Goal: Task Accomplishment & Management: Manage account settings

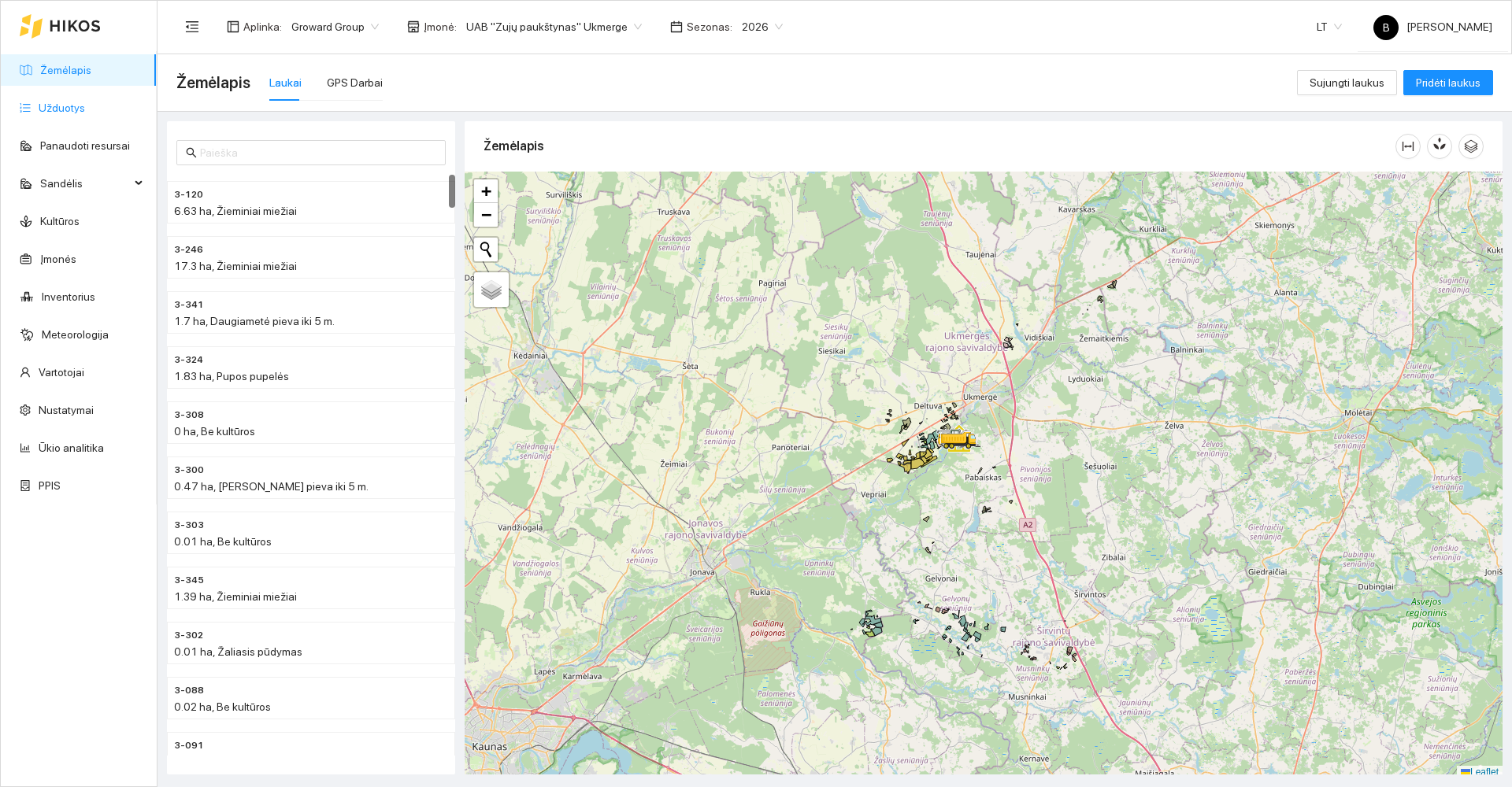
click at [61, 104] on link "Užduotys" at bounding box center [62, 107] width 47 height 12
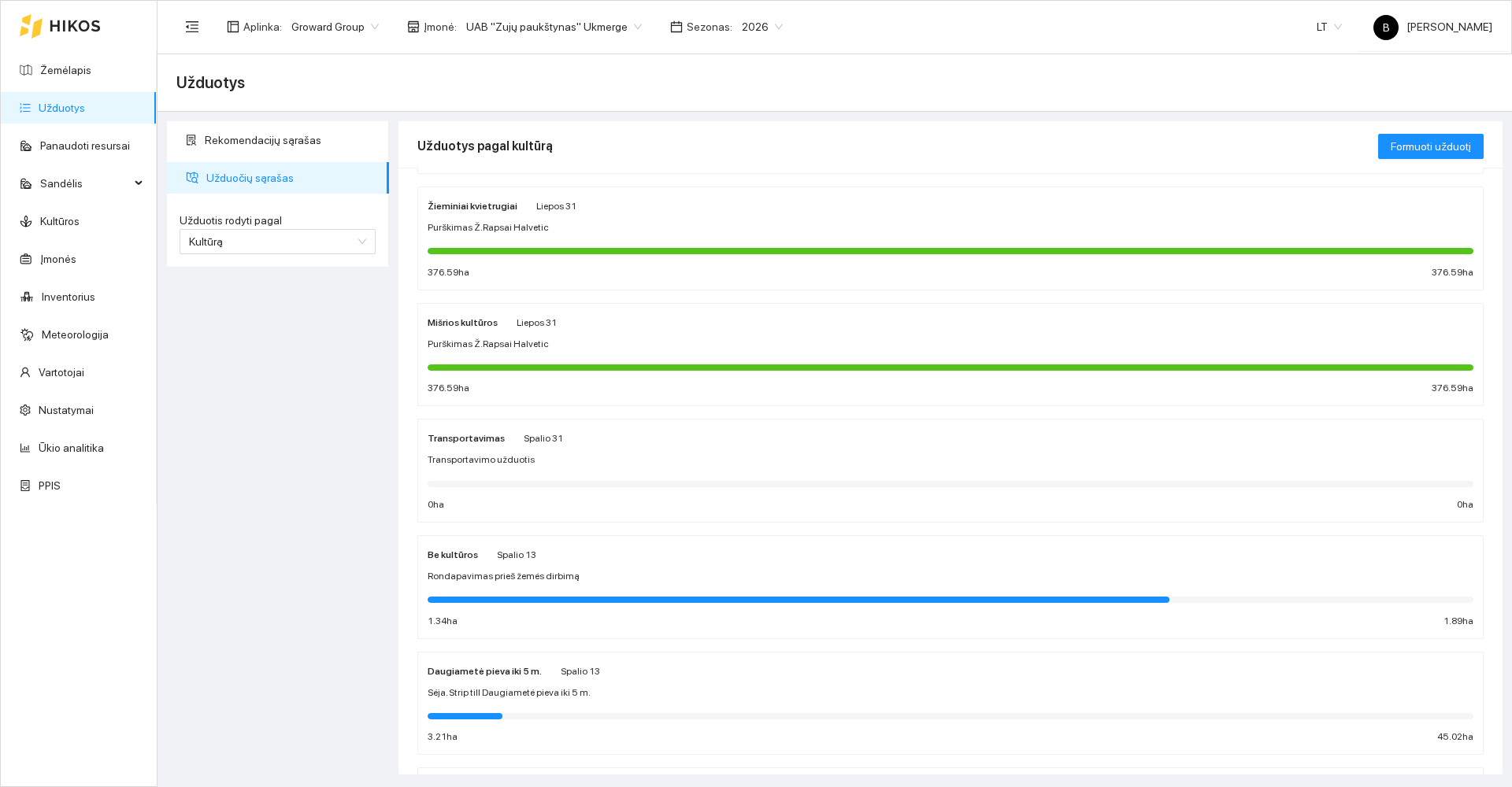
scroll to position [236, 0]
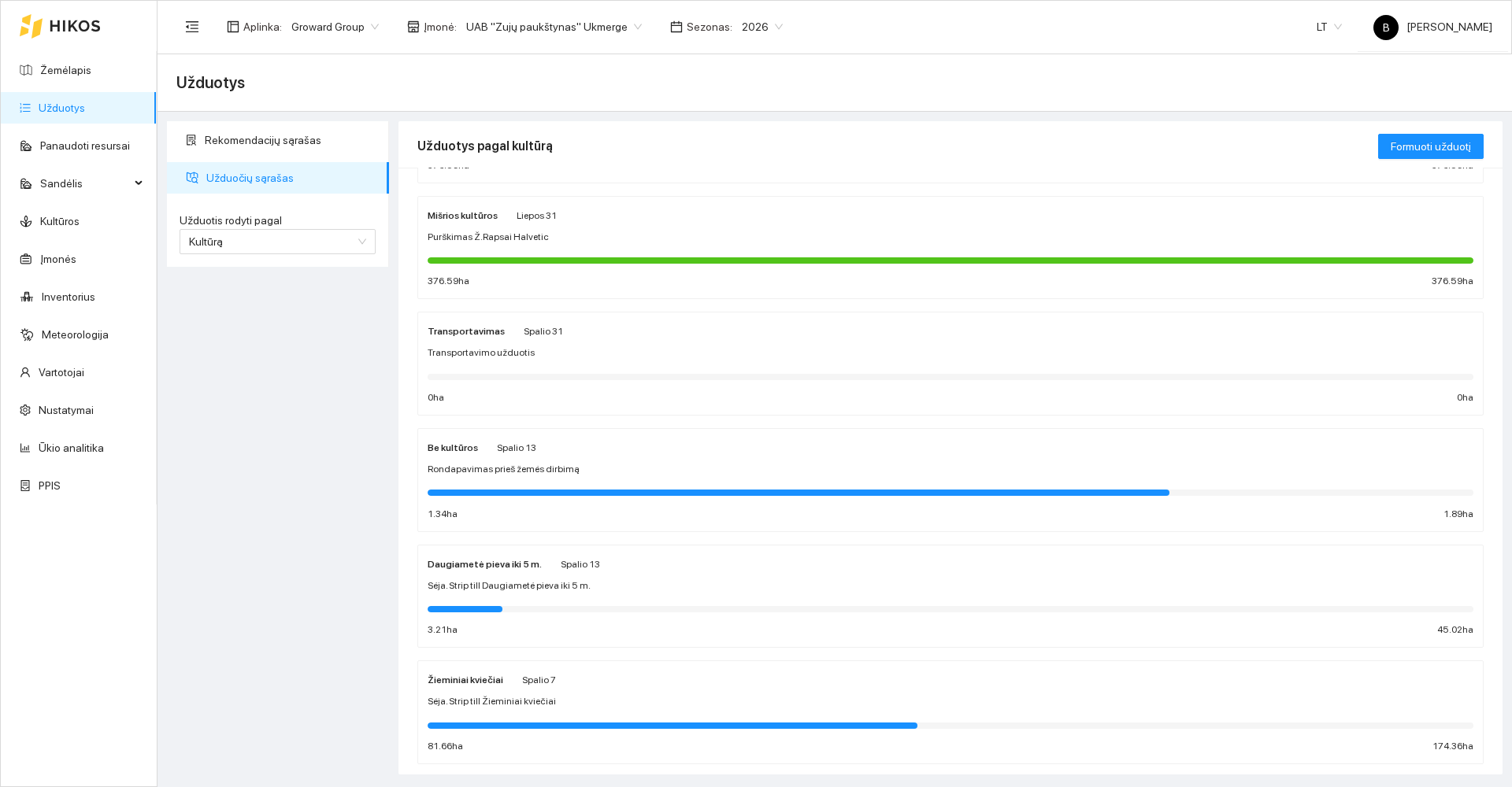
click at [600, 694] on div "Sėja. Strip till Žieminiai kviečiai" at bounding box center [951, 702] width 1046 height 15
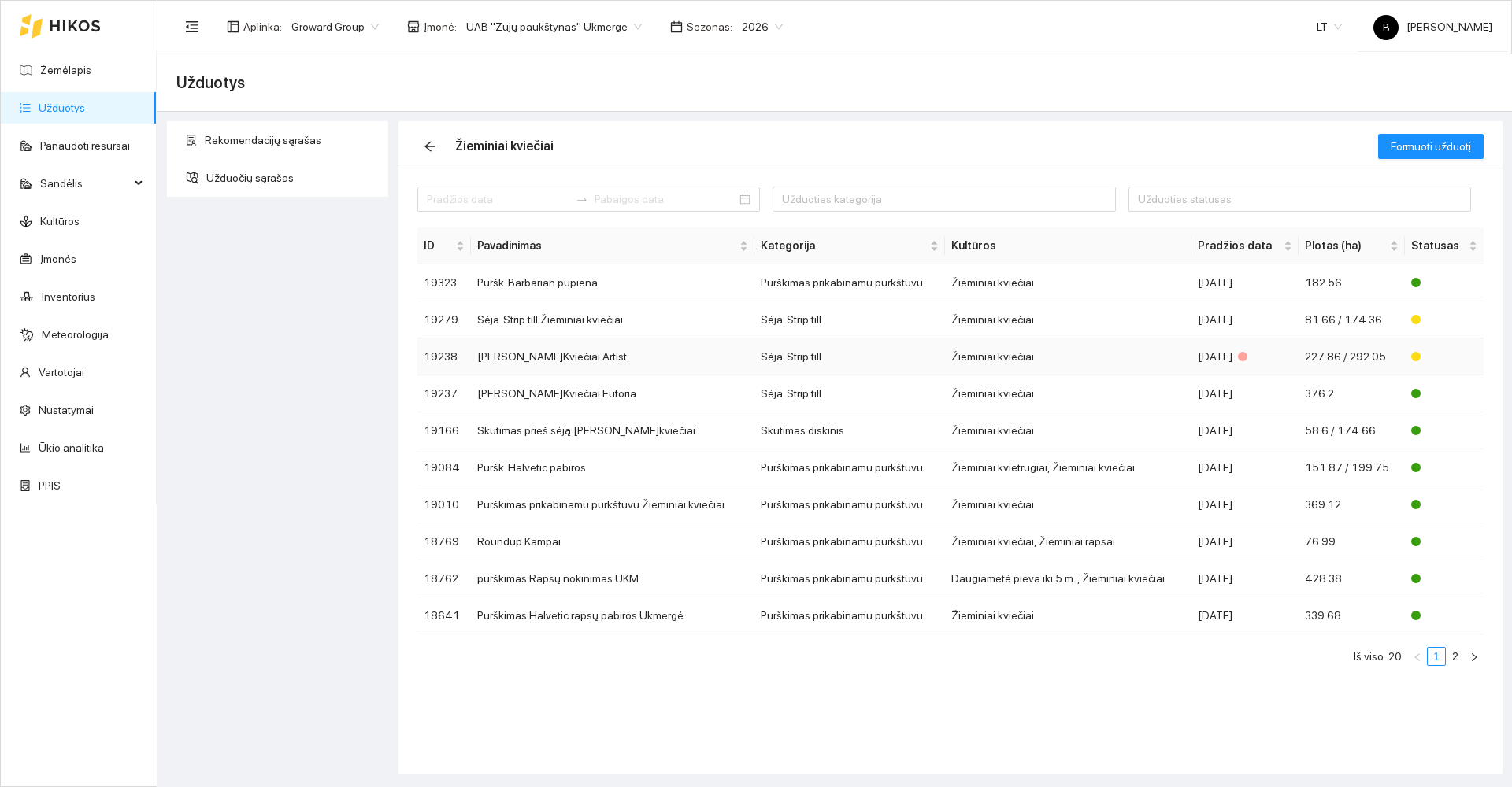
click at [622, 354] on td "[PERSON_NAME]Kviečiai Artist" at bounding box center [612, 356] width 283 height 37
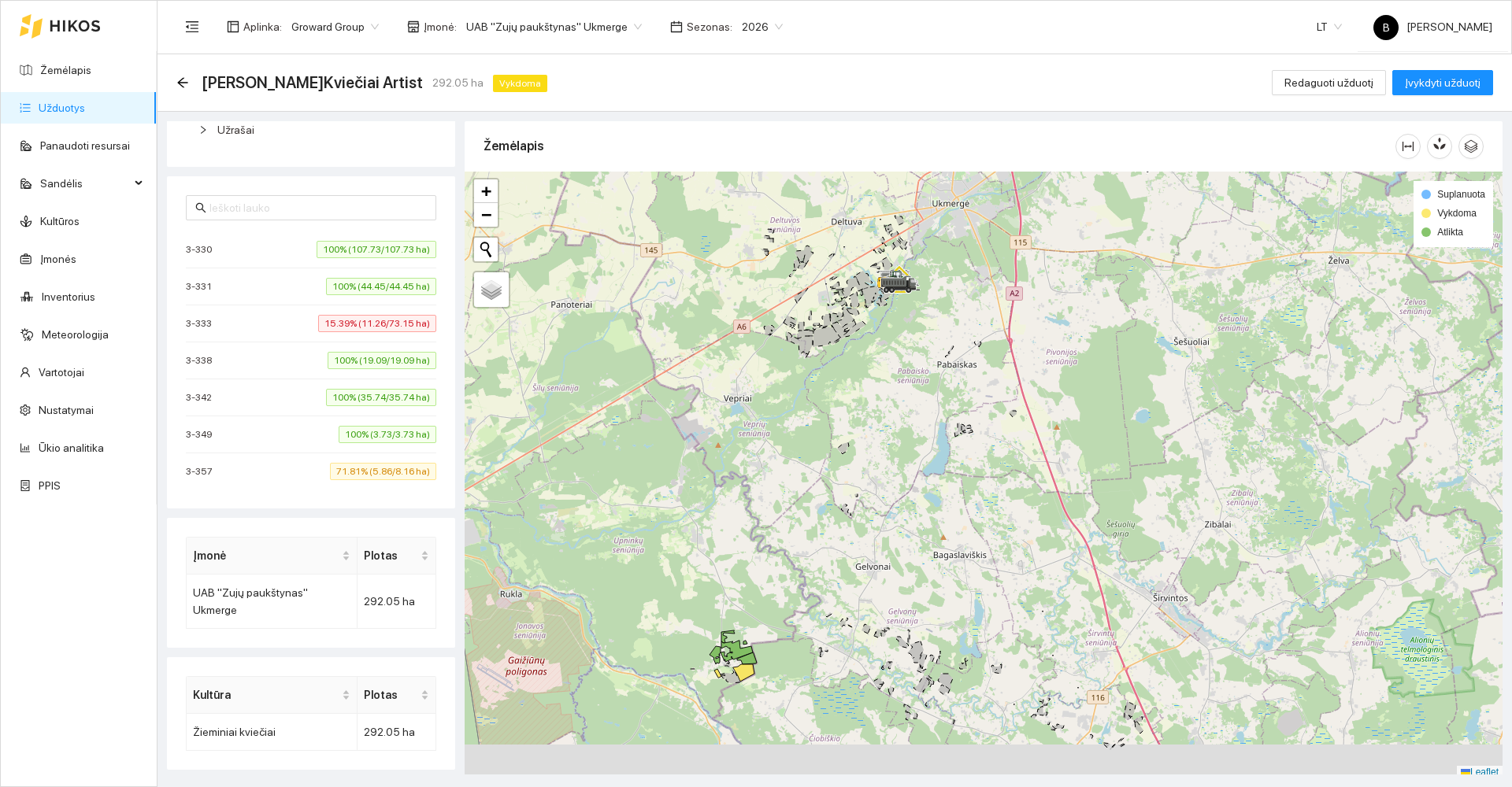
scroll to position [5, 0]
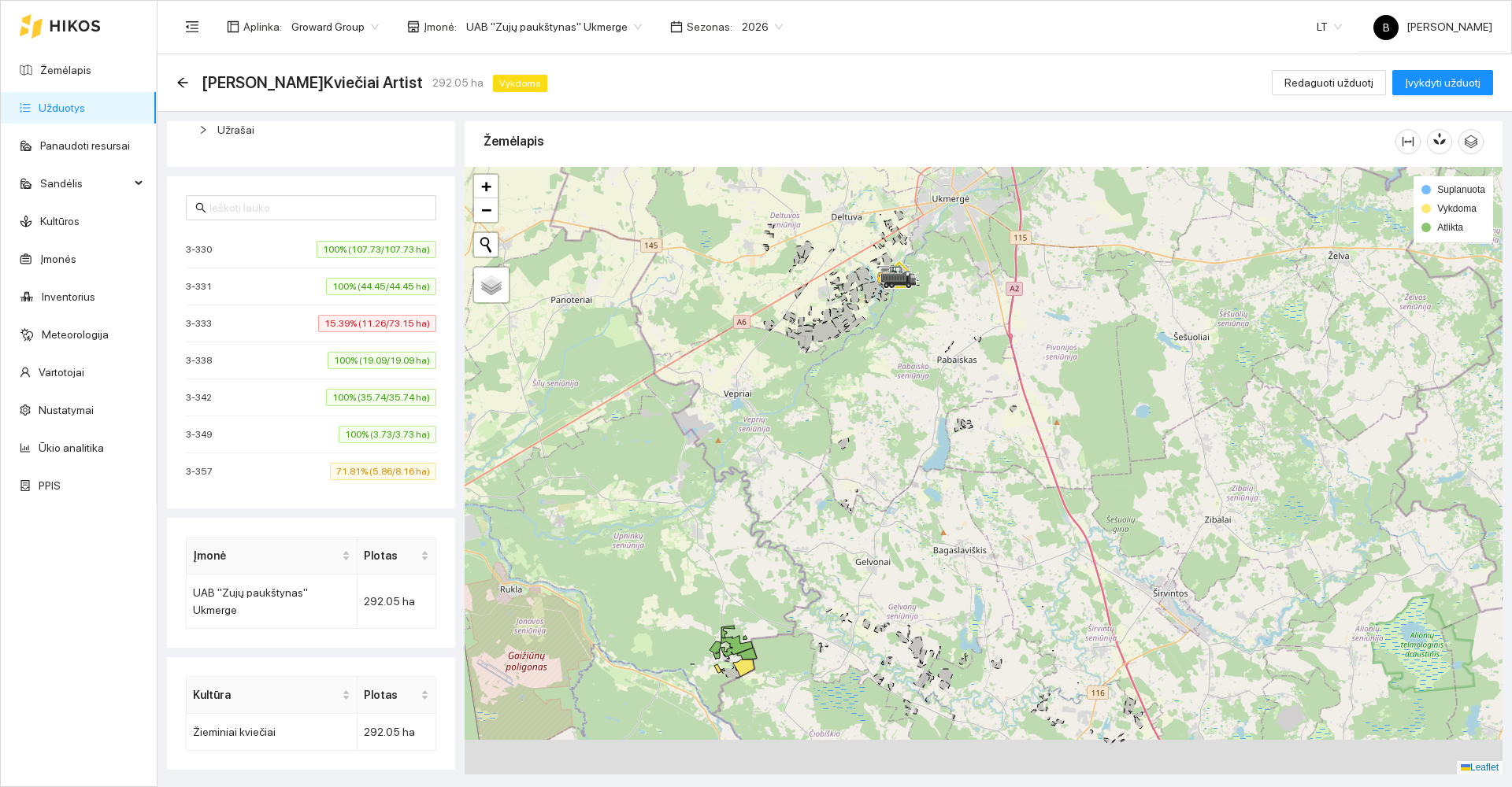
drag, startPoint x: 910, startPoint y: 463, endPoint x: 908, endPoint y: 371, distance: 92.0
click at [908, 371] on div at bounding box center [983, 470] width 1038 height 608
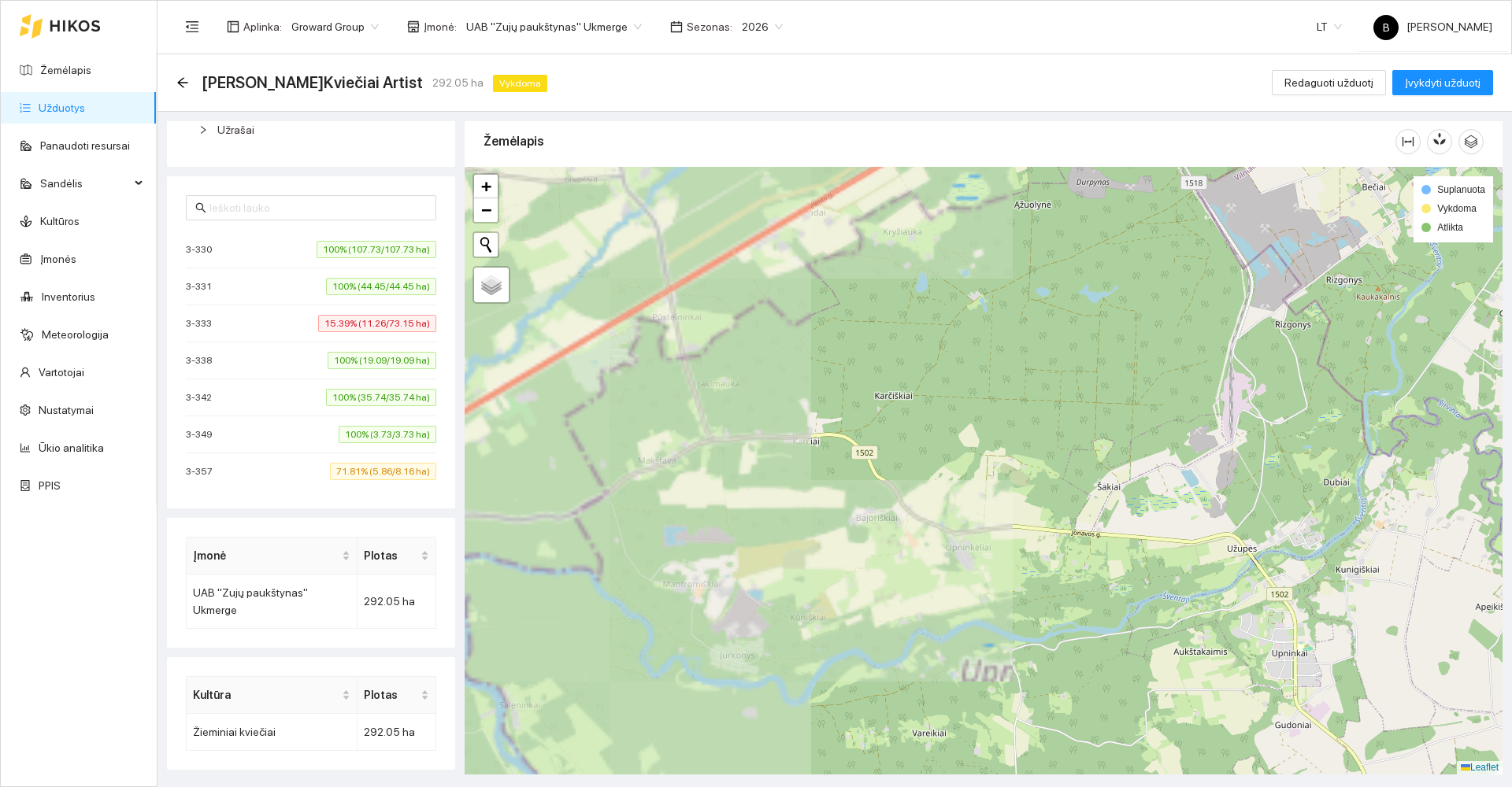
scroll to position [0, 0]
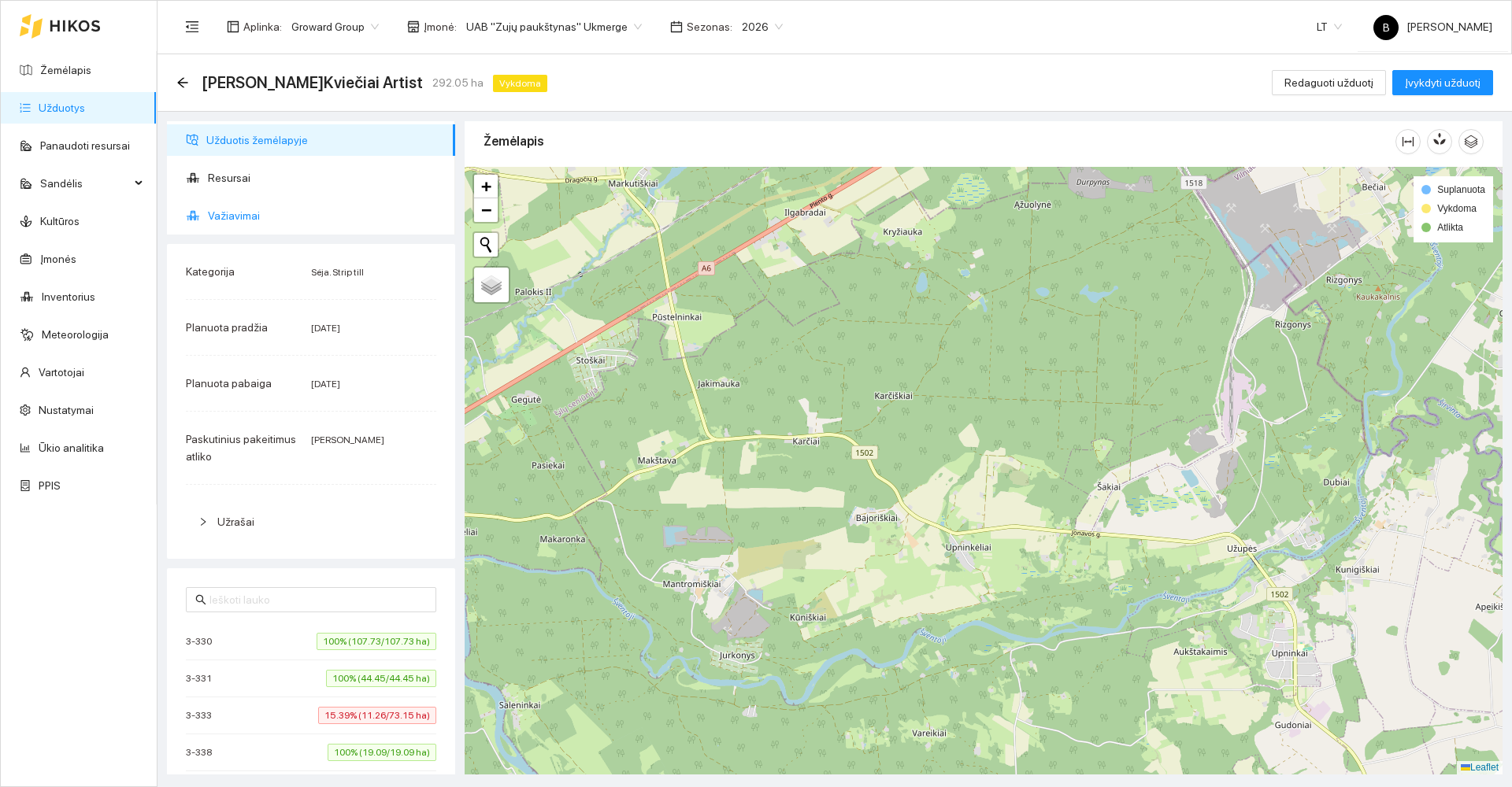
click at [217, 215] on span "Važiavimai" at bounding box center [325, 215] width 234 height 32
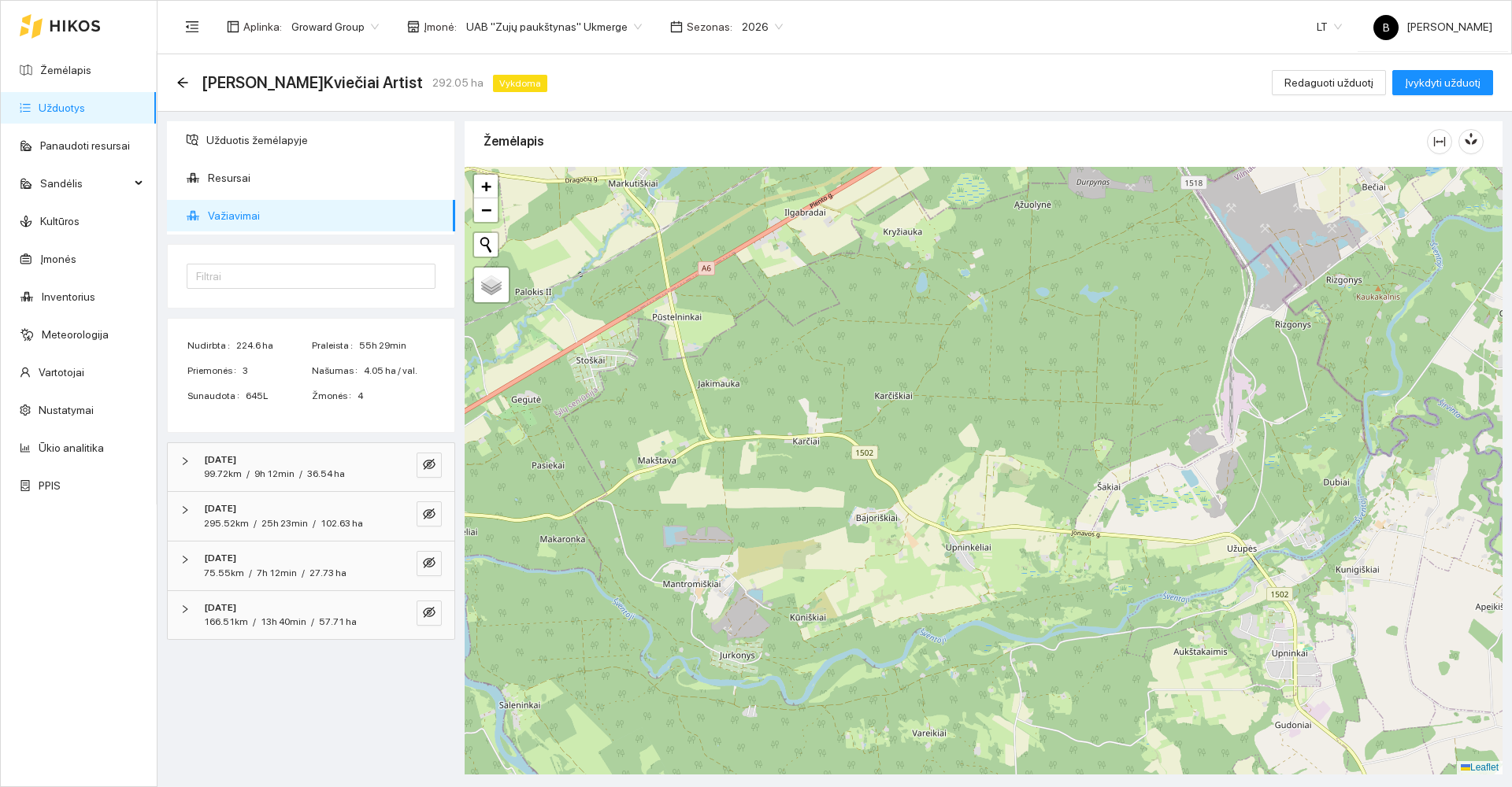
drag, startPoint x: 911, startPoint y: 587, endPoint x: 954, endPoint y: 280, distance: 310.0
click at [951, 293] on div at bounding box center [983, 470] width 1038 height 608
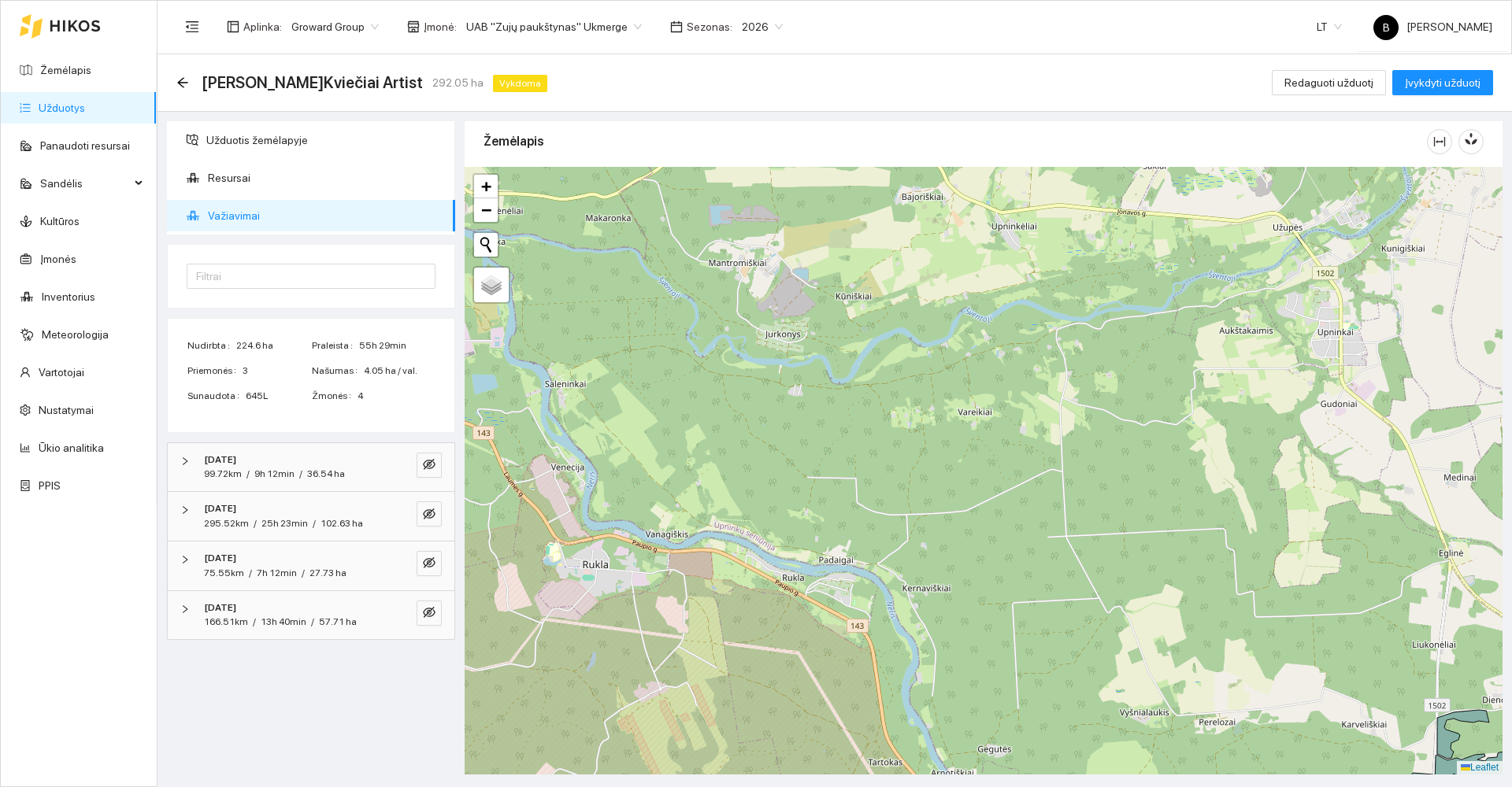
drag, startPoint x: 912, startPoint y: 601, endPoint x: 988, endPoint y: 273, distance: 336.7
click at [988, 284] on div at bounding box center [983, 470] width 1038 height 608
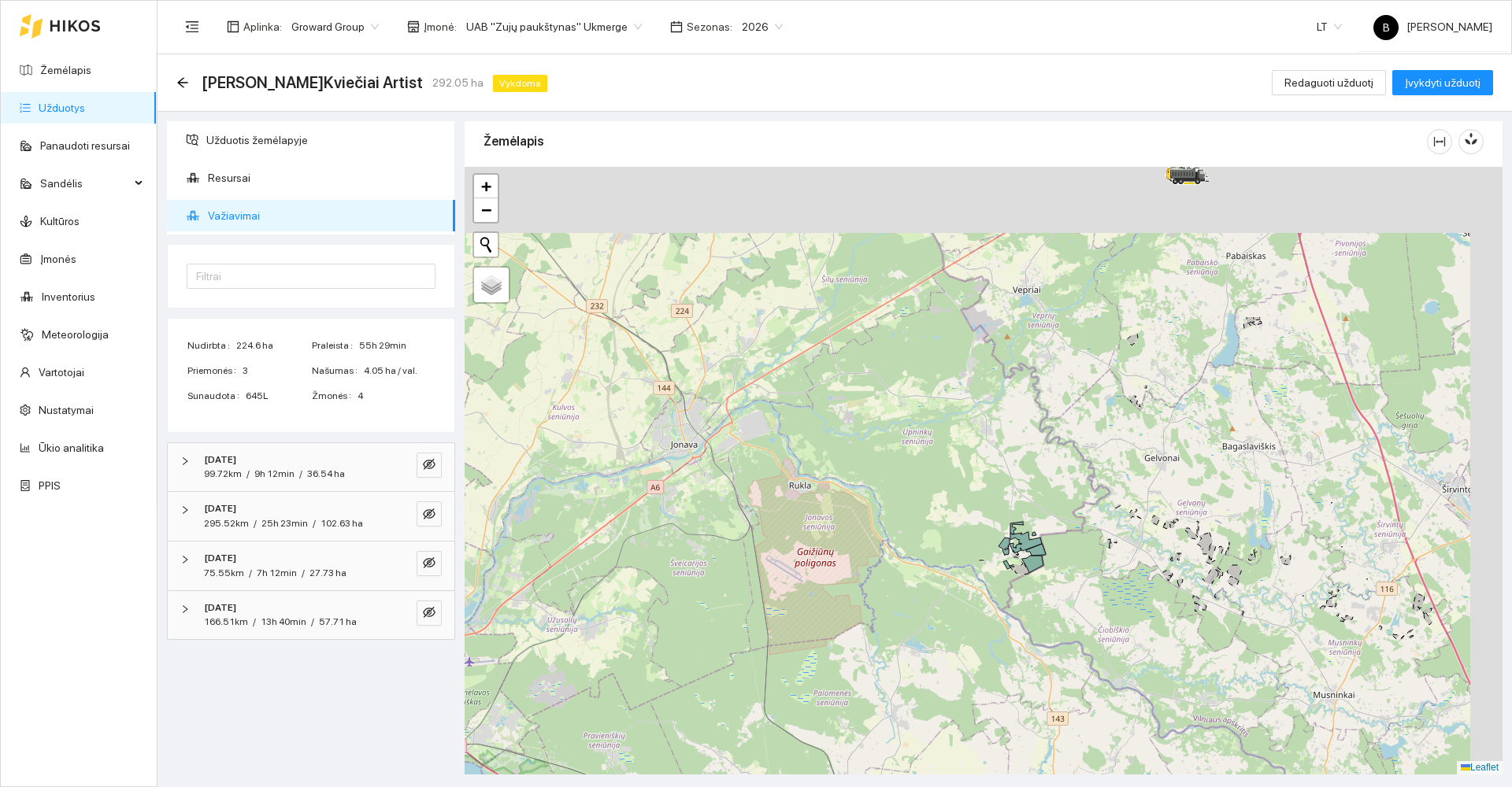
drag, startPoint x: 997, startPoint y: 419, endPoint x: 825, endPoint y: 703, distance: 332.0
click at [826, 705] on div at bounding box center [983, 470] width 1038 height 608
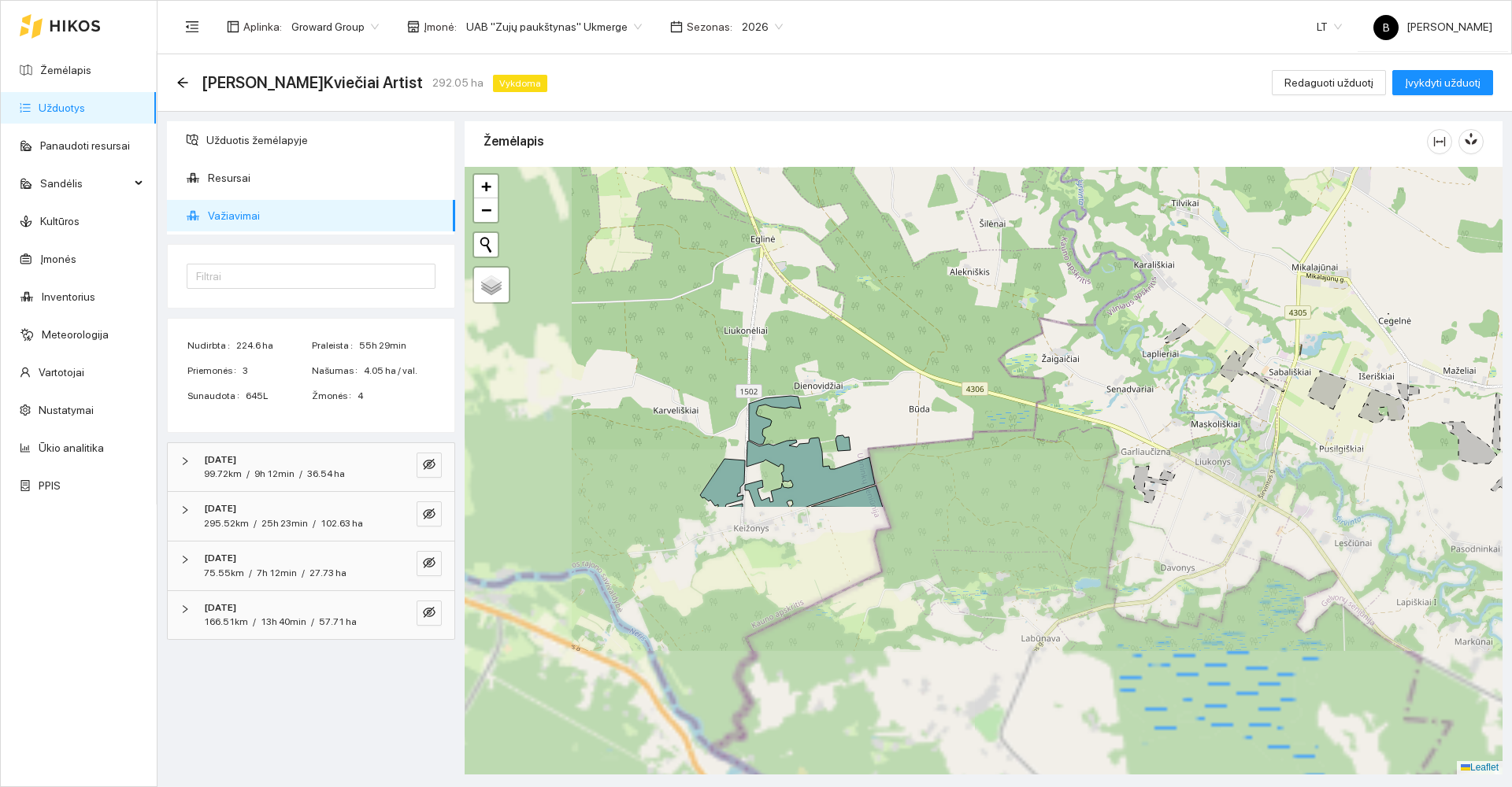
drag, startPoint x: 919, startPoint y: 662, endPoint x: 1055, endPoint y: 300, distance: 386.7
click at [1055, 300] on div at bounding box center [983, 470] width 1038 height 608
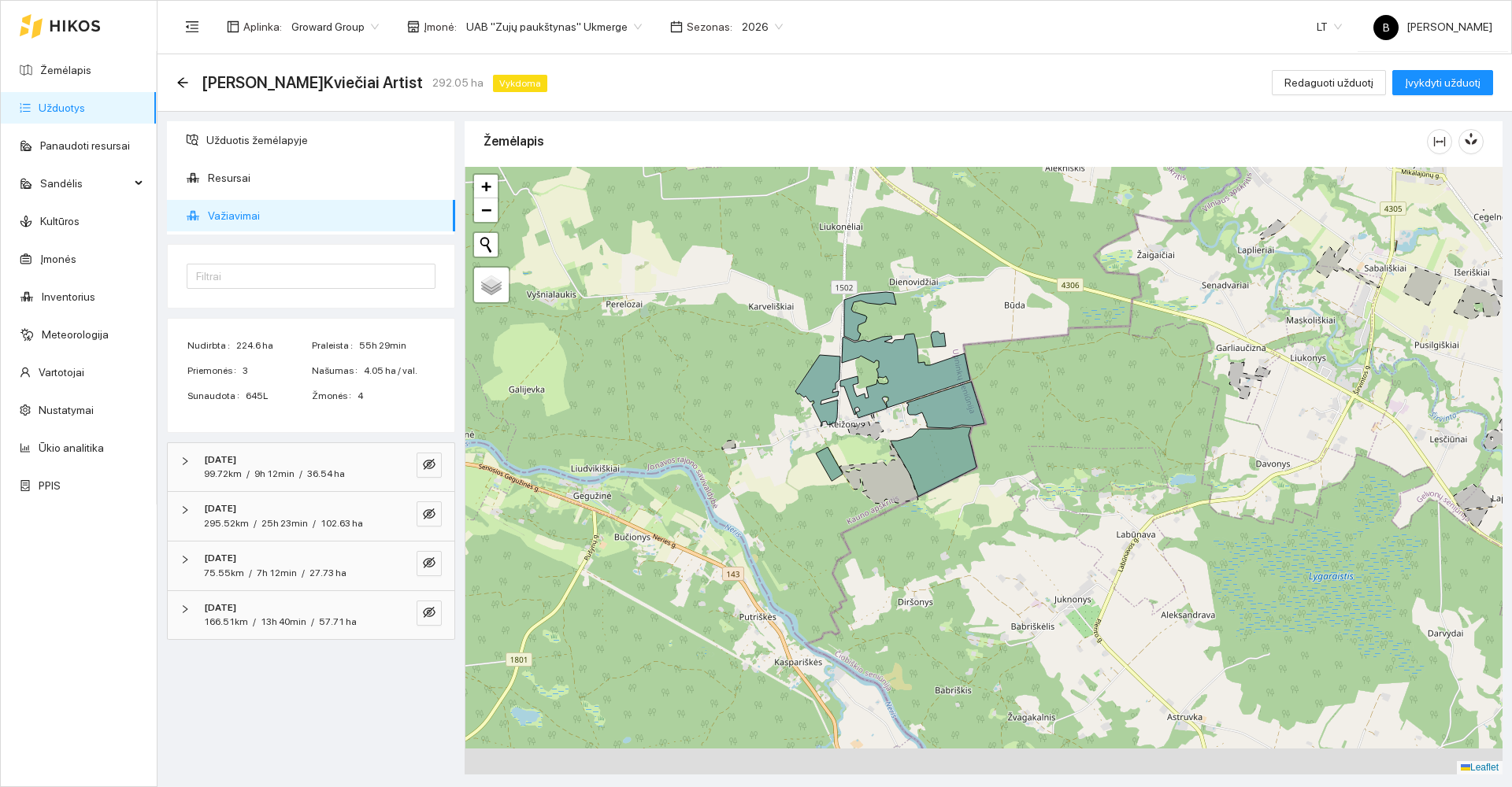
drag, startPoint x: 949, startPoint y: 469, endPoint x: 1046, endPoint y: 385, distance: 128.3
click at [1046, 385] on div at bounding box center [983, 470] width 1038 height 608
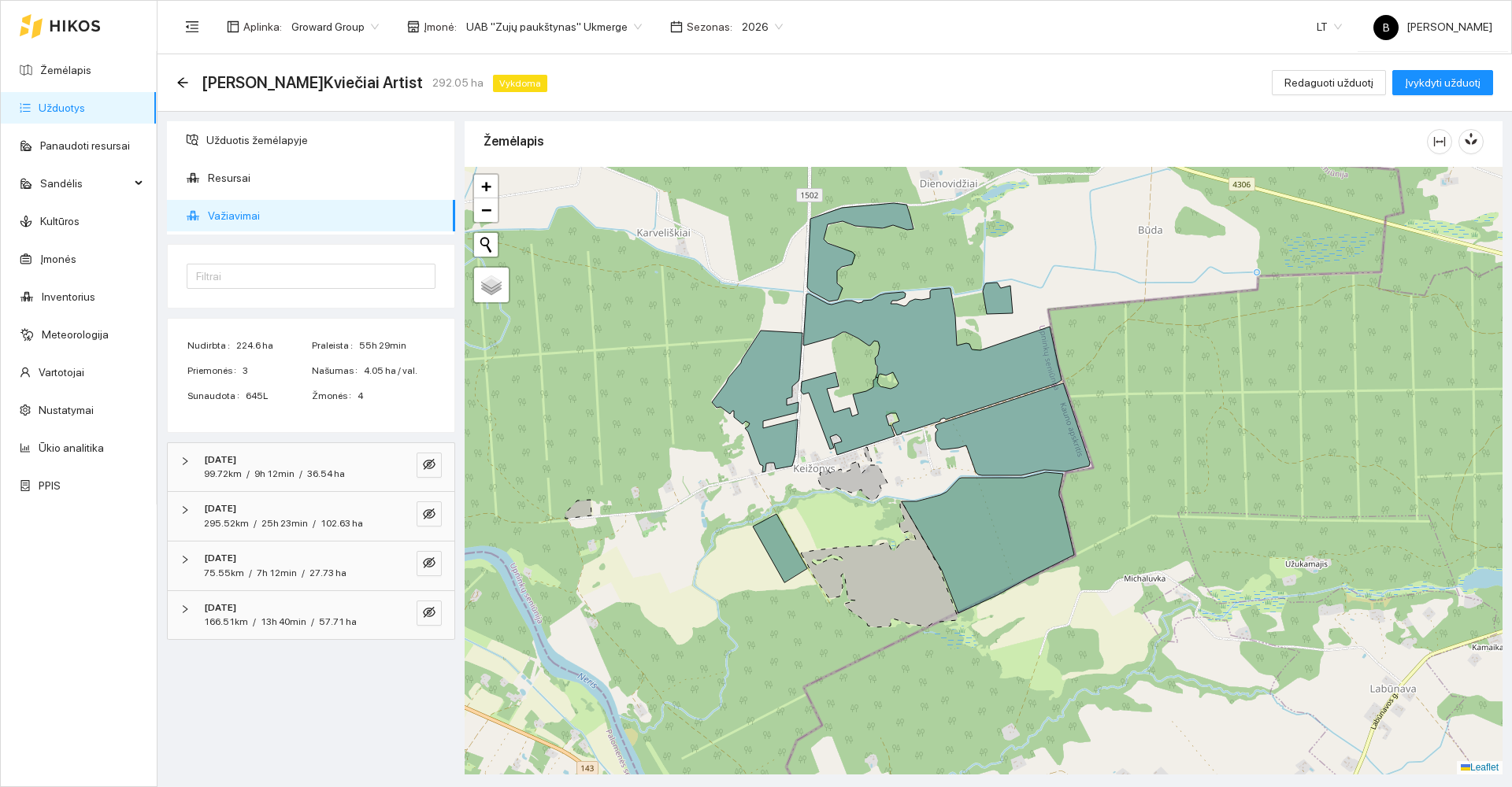
drag, startPoint x: 1030, startPoint y: 395, endPoint x: 1146, endPoint y: 442, distance: 125.2
click at [1146, 442] on div at bounding box center [983, 470] width 1038 height 608
click at [431, 463] on icon "eye-invisible" at bounding box center [428, 464] width 12 height 12
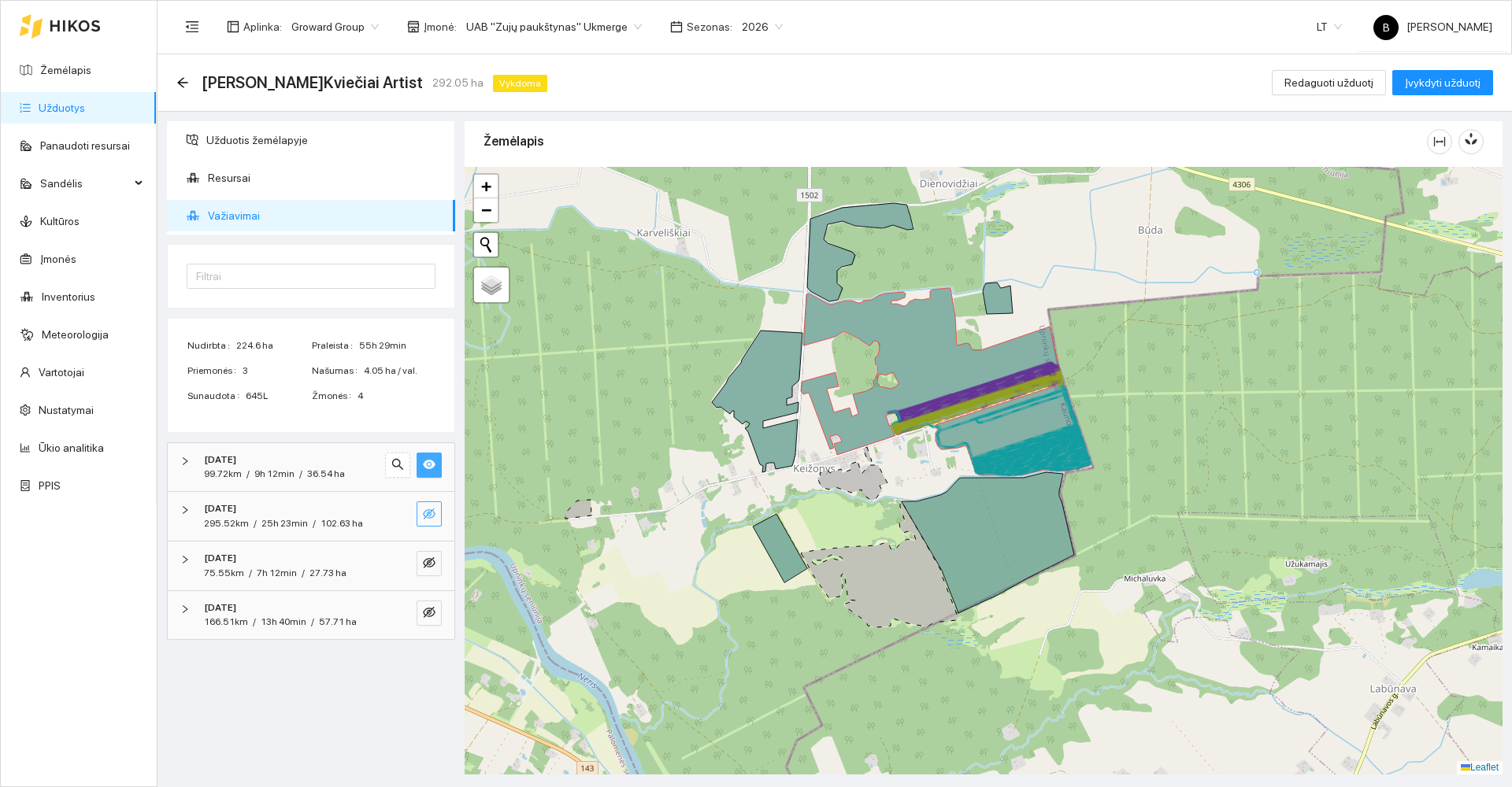
click at [423, 511] on button "button" at bounding box center [428, 513] width 25 height 25
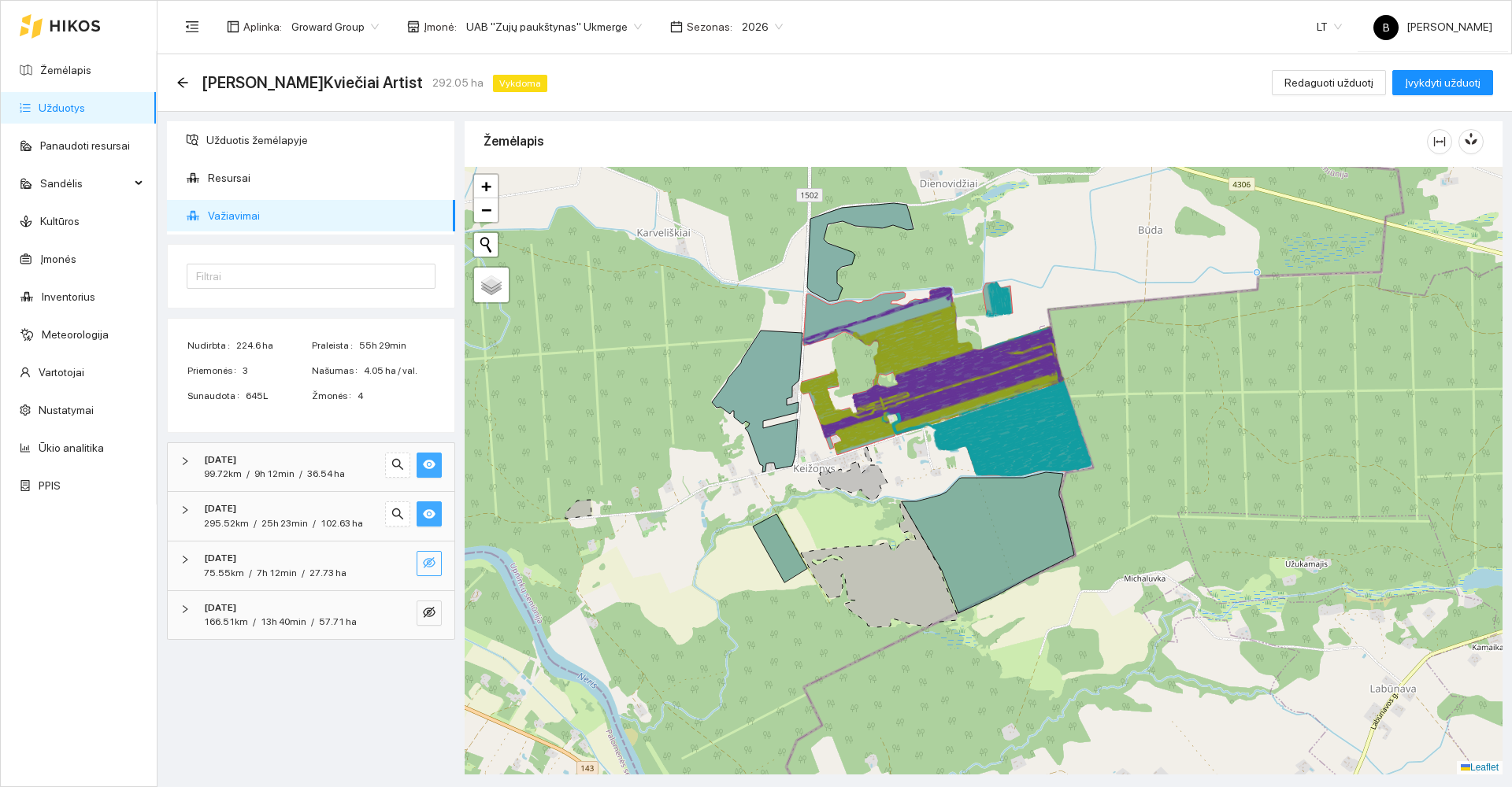
click at [431, 566] on icon "eye-invisible" at bounding box center [428, 562] width 12 height 12
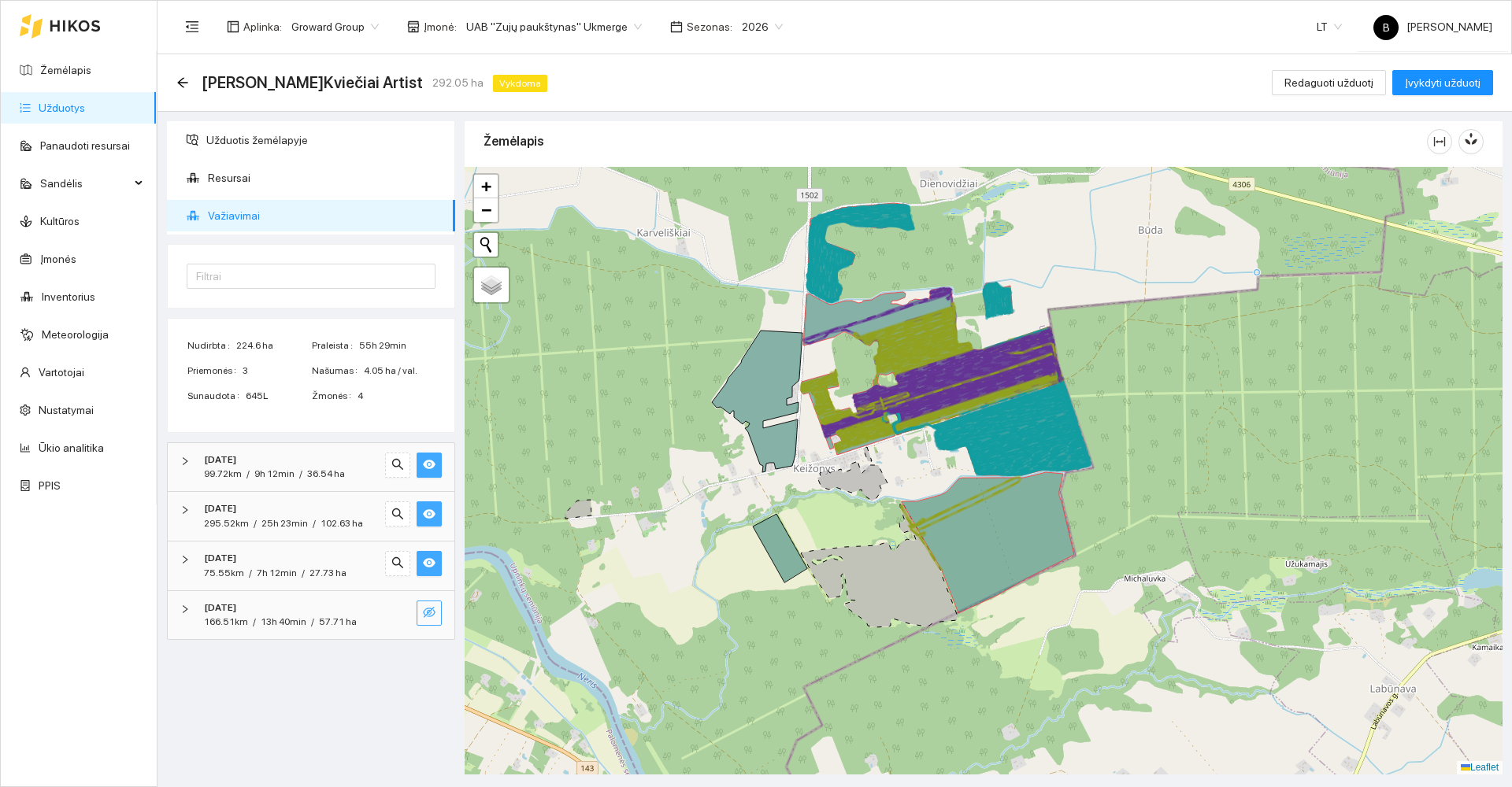
click at [430, 618] on icon "eye-invisible" at bounding box center [428, 612] width 12 height 12
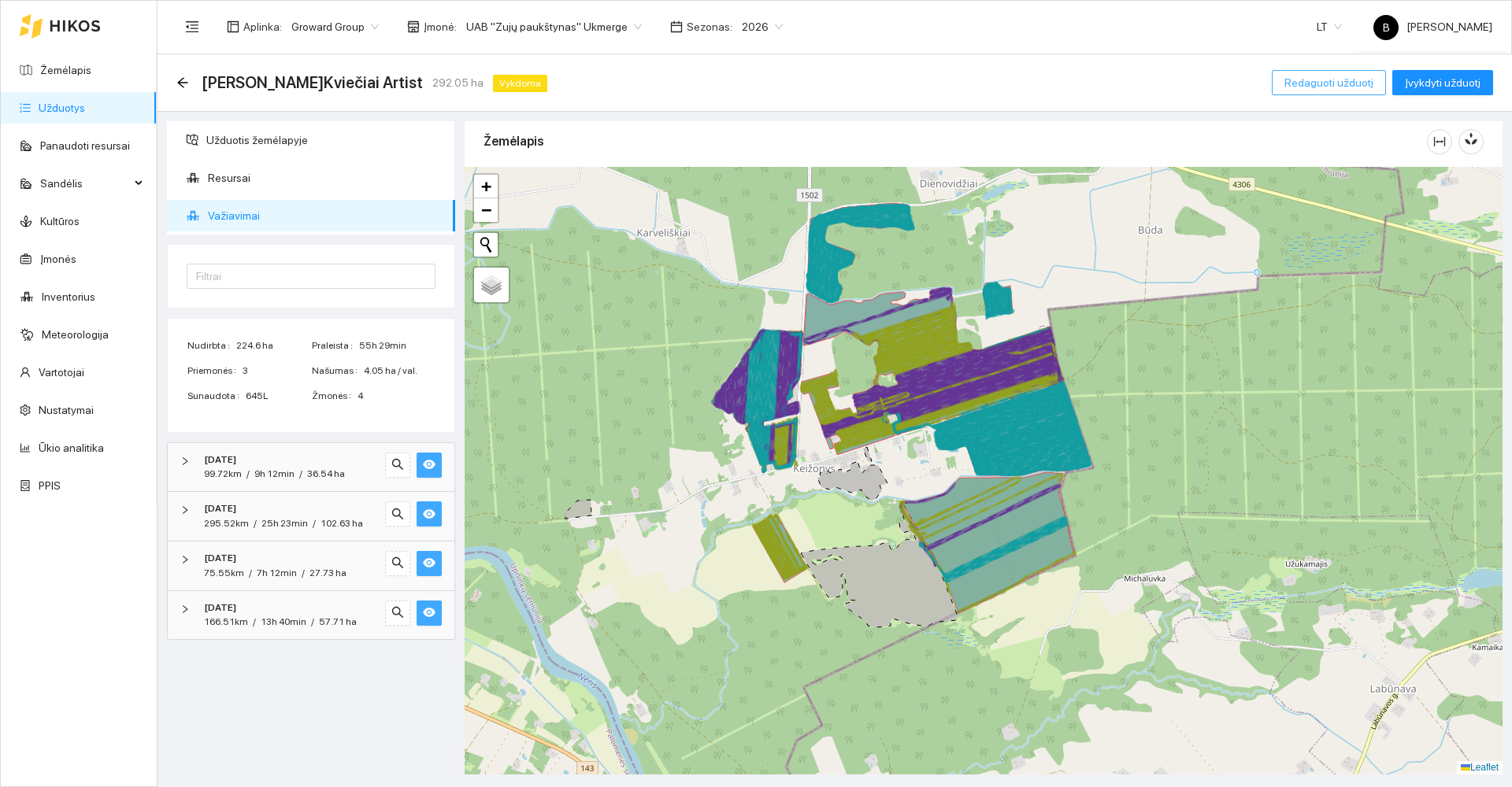
click at [1324, 79] on span "Redaguoti užduotį" at bounding box center [1328, 82] width 89 height 17
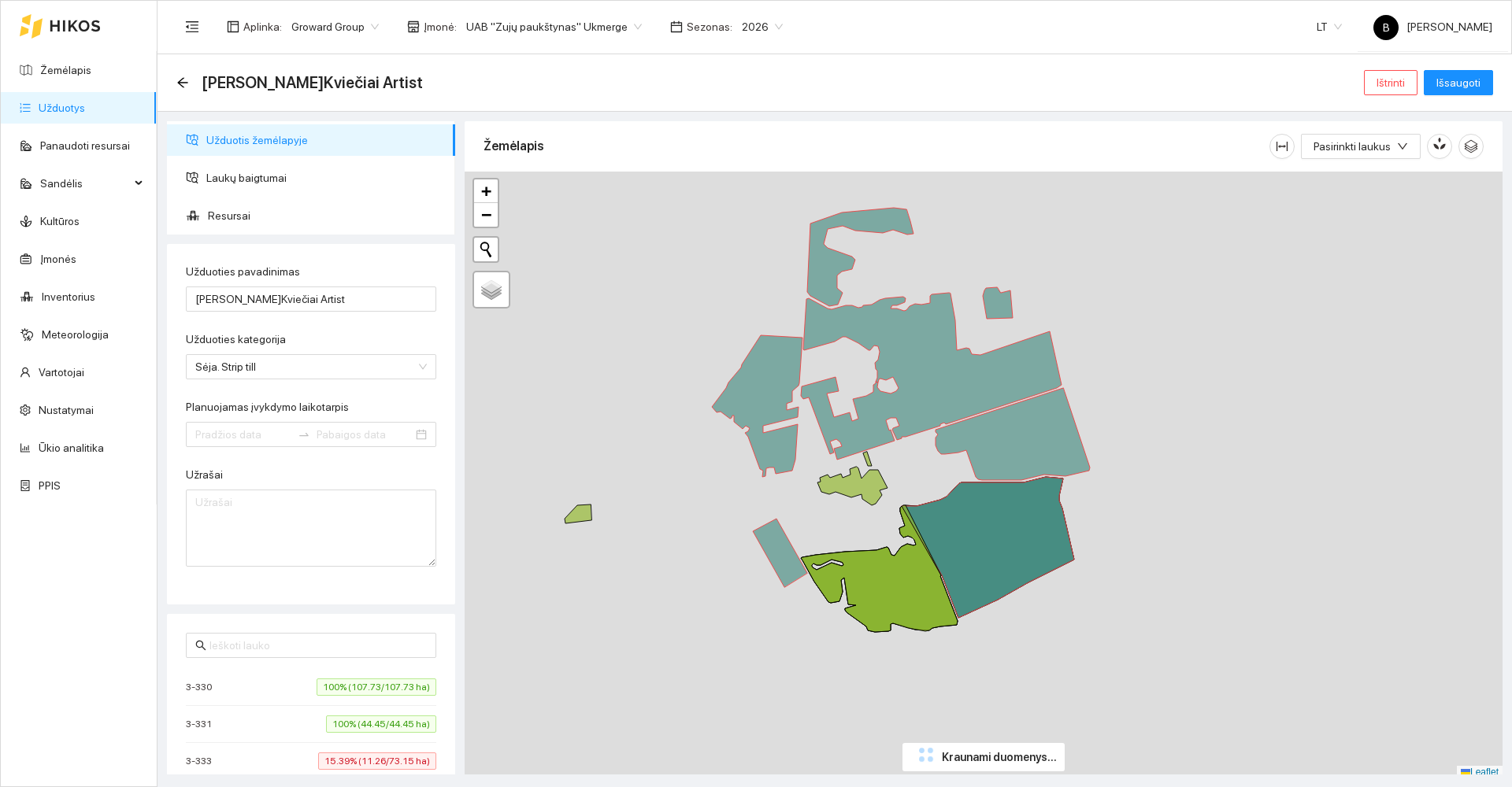
type input "[DATE]"
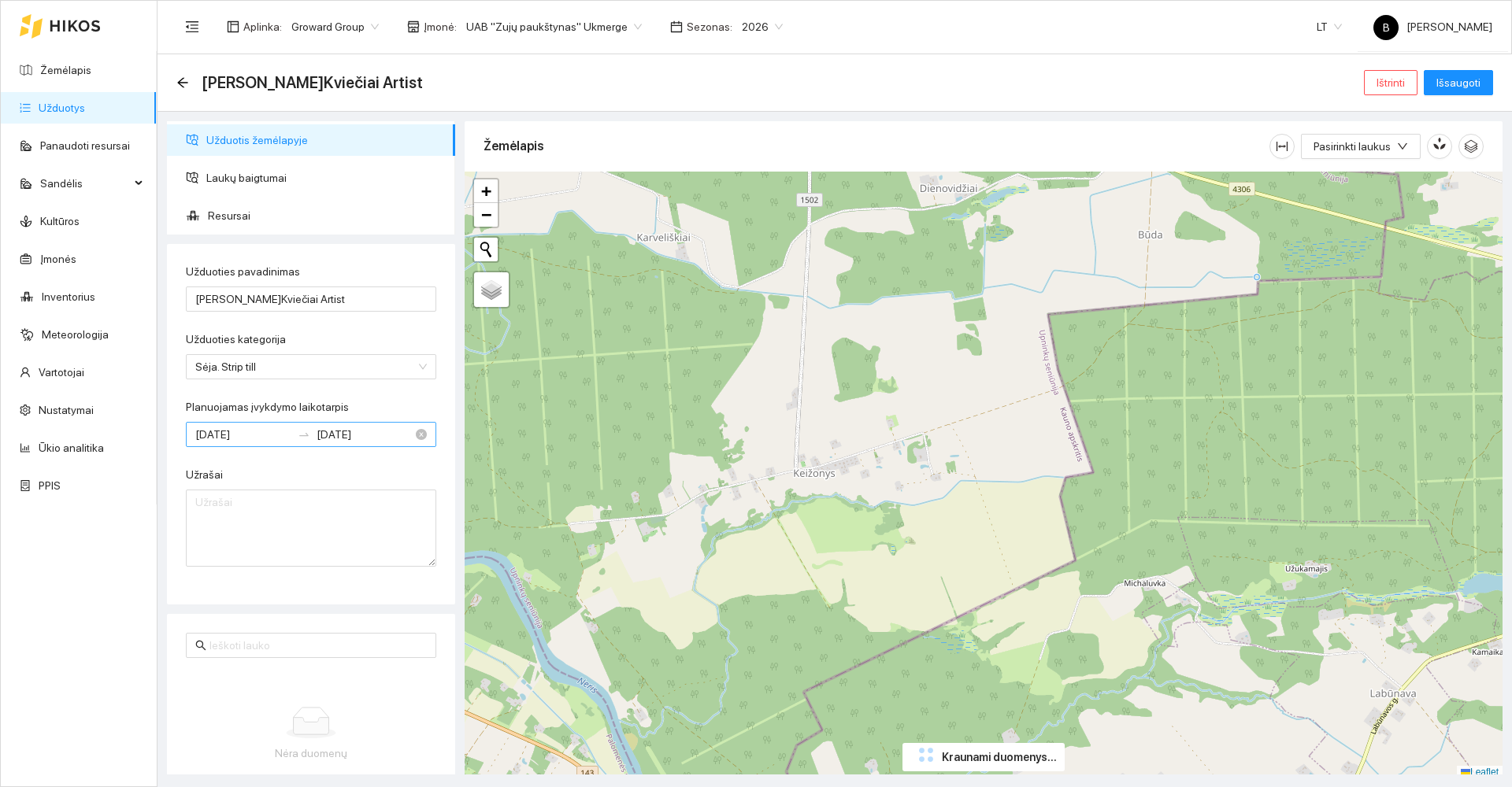
click at [268, 437] on input "[DATE]" at bounding box center [243, 435] width 97 height 17
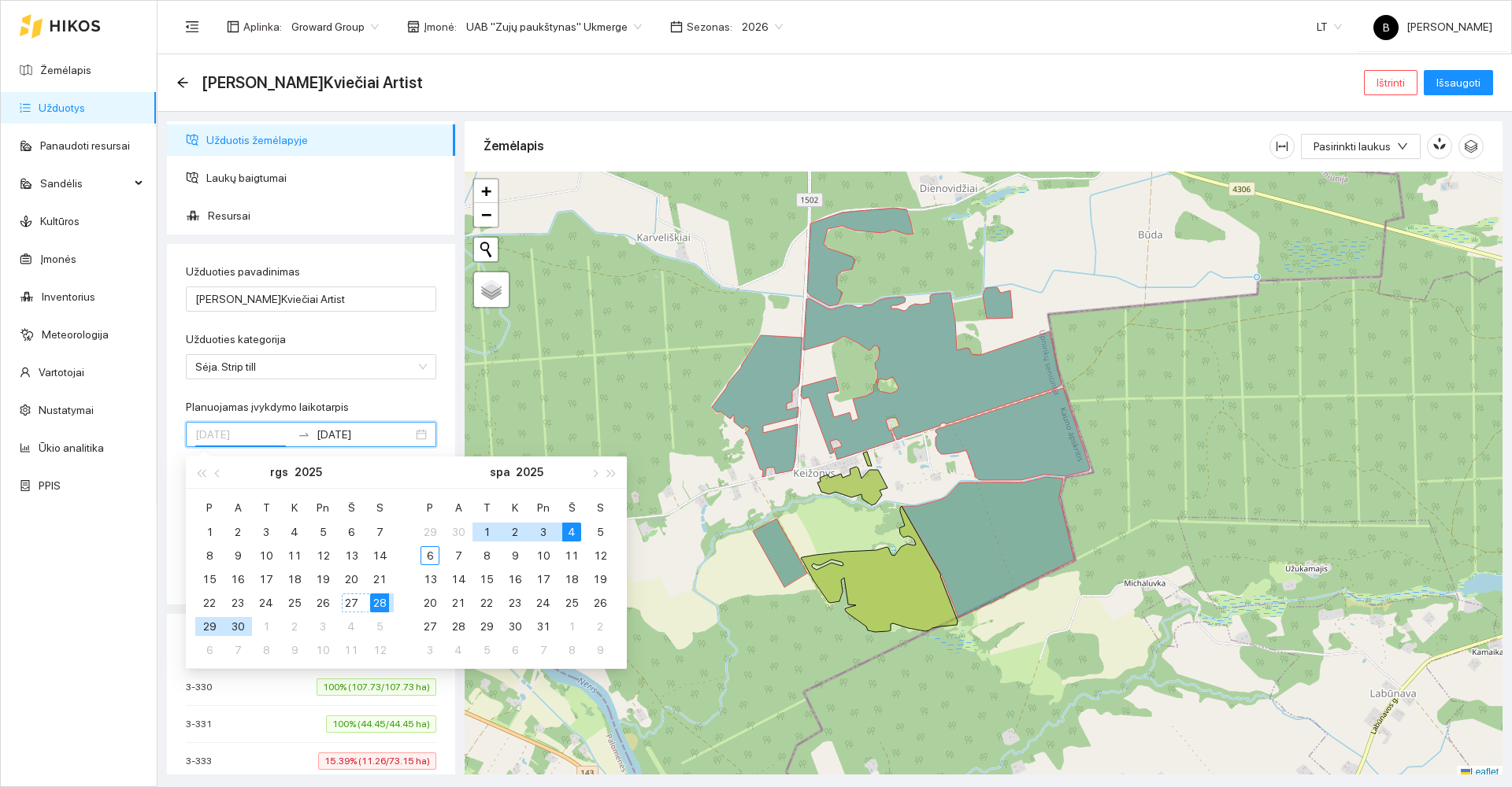
click at [380, 607] on div "28" at bounding box center [380, 602] width 19 height 19
type input "[DATE]"
click at [600, 535] on div "5" at bounding box center [600, 532] width 19 height 19
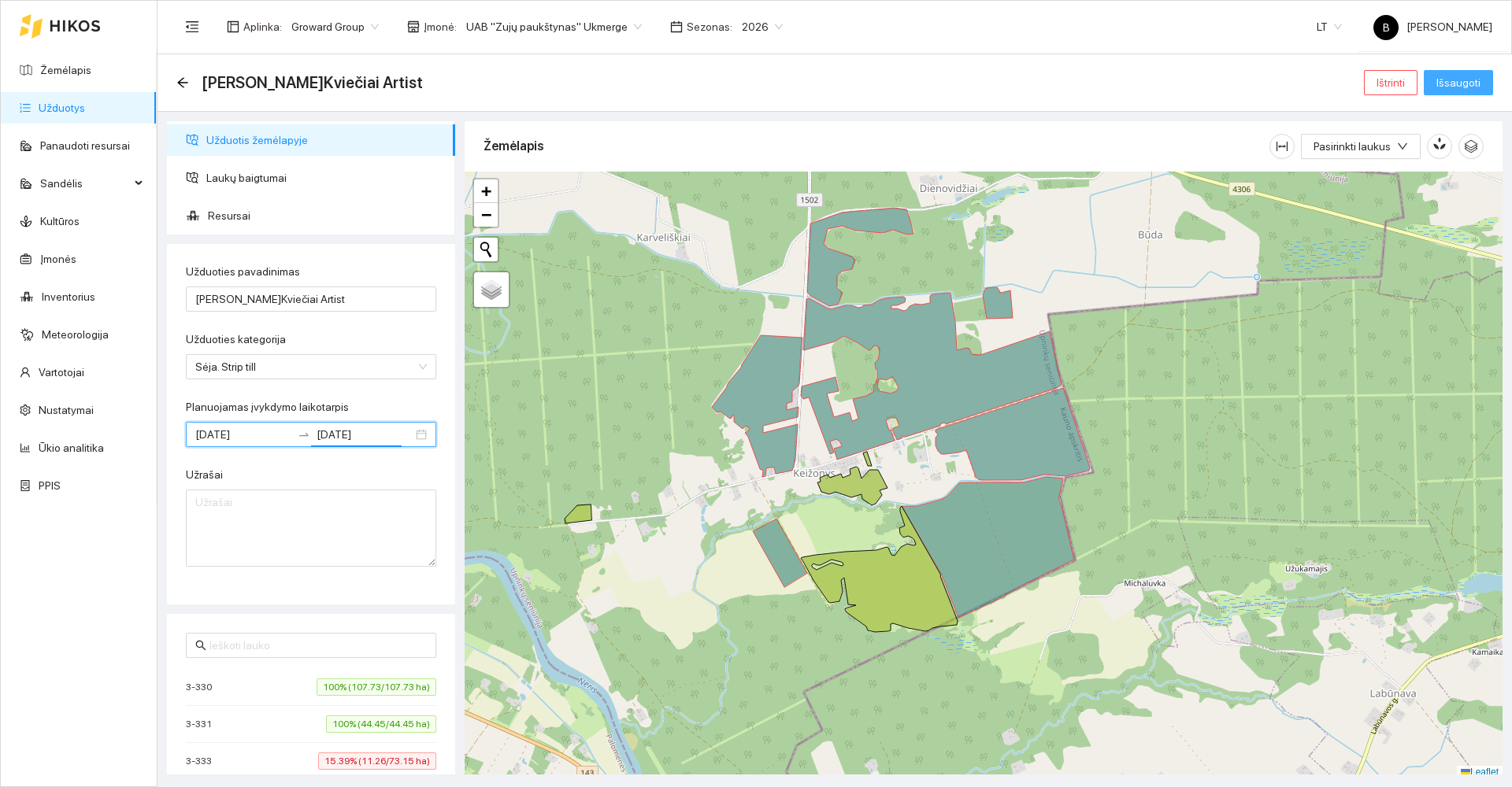
click at [1454, 78] on span "Išsaugoti" at bounding box center [1458, 82] width 44 height 17
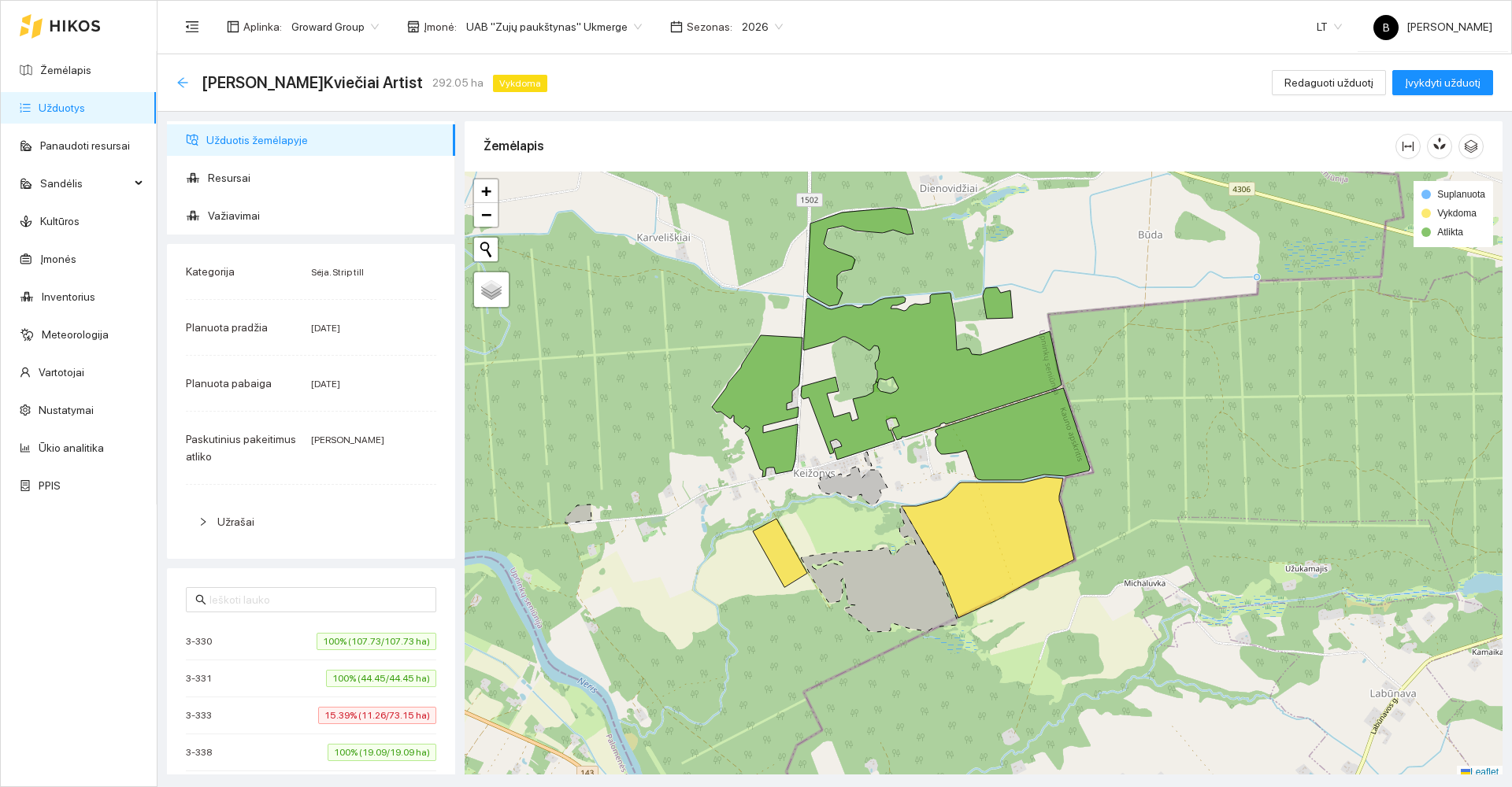
click at [183, 82] on icon "arrow-left" at bounding box center [182, 82] width 10 height 10
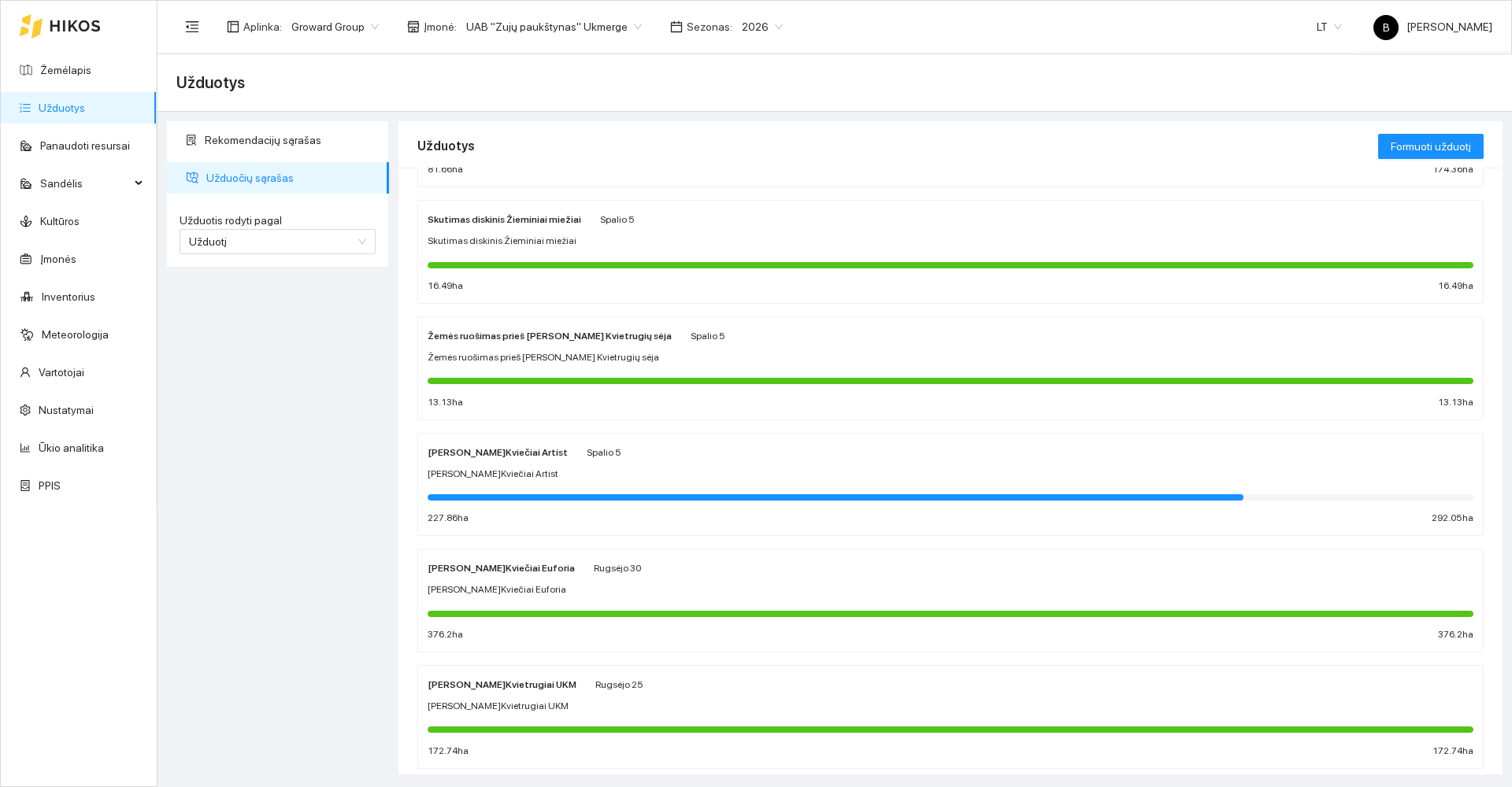
scroll to position [472, 0]
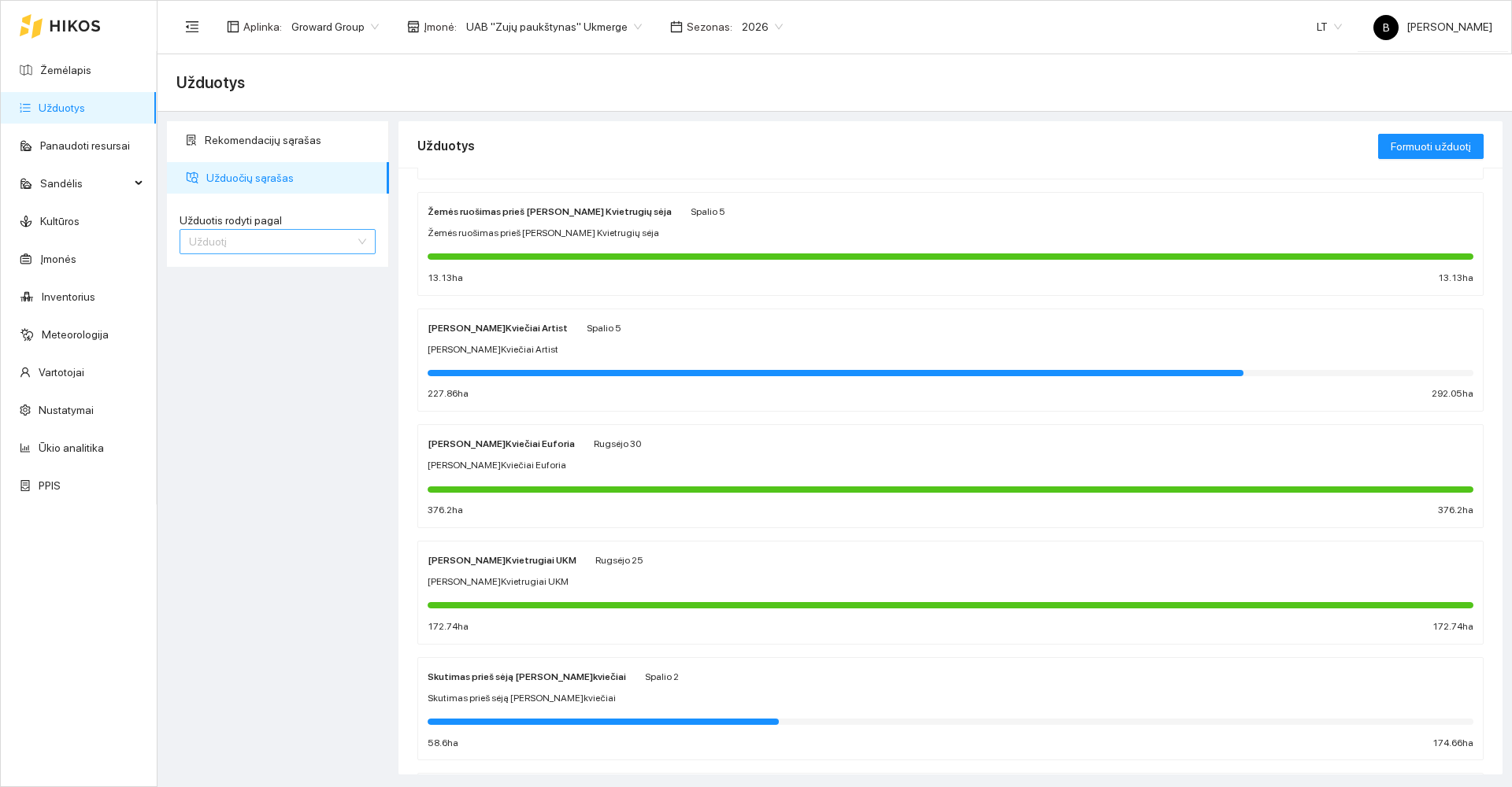
click at [281, 239] on span "Užduotį" at bounding box center [277, 241] width 177 height 23
click at [255, 298] on div "Kultūrą" at bounding box center [277, 298] width 177 height 17
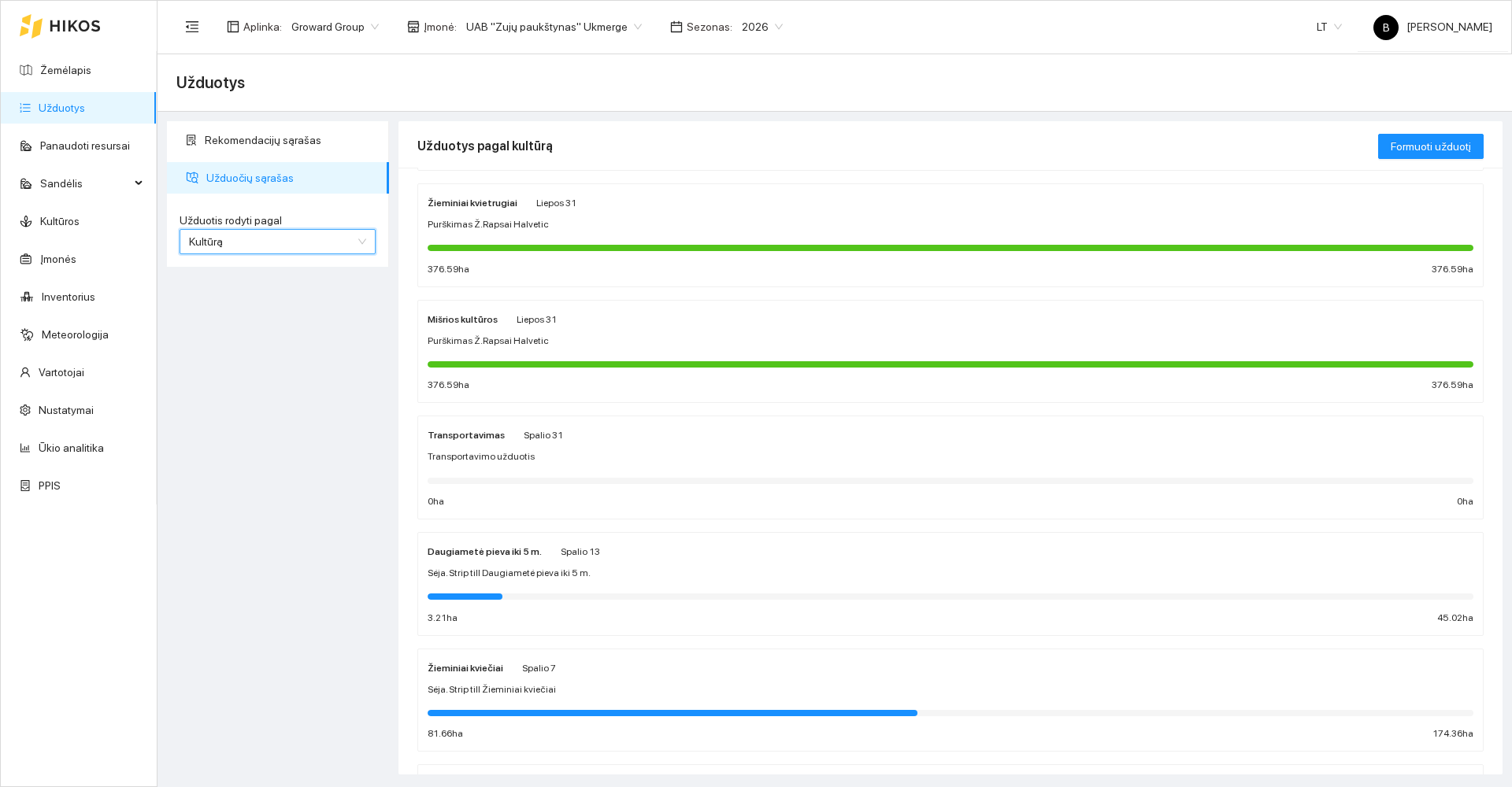
scroll to position [157, 0]
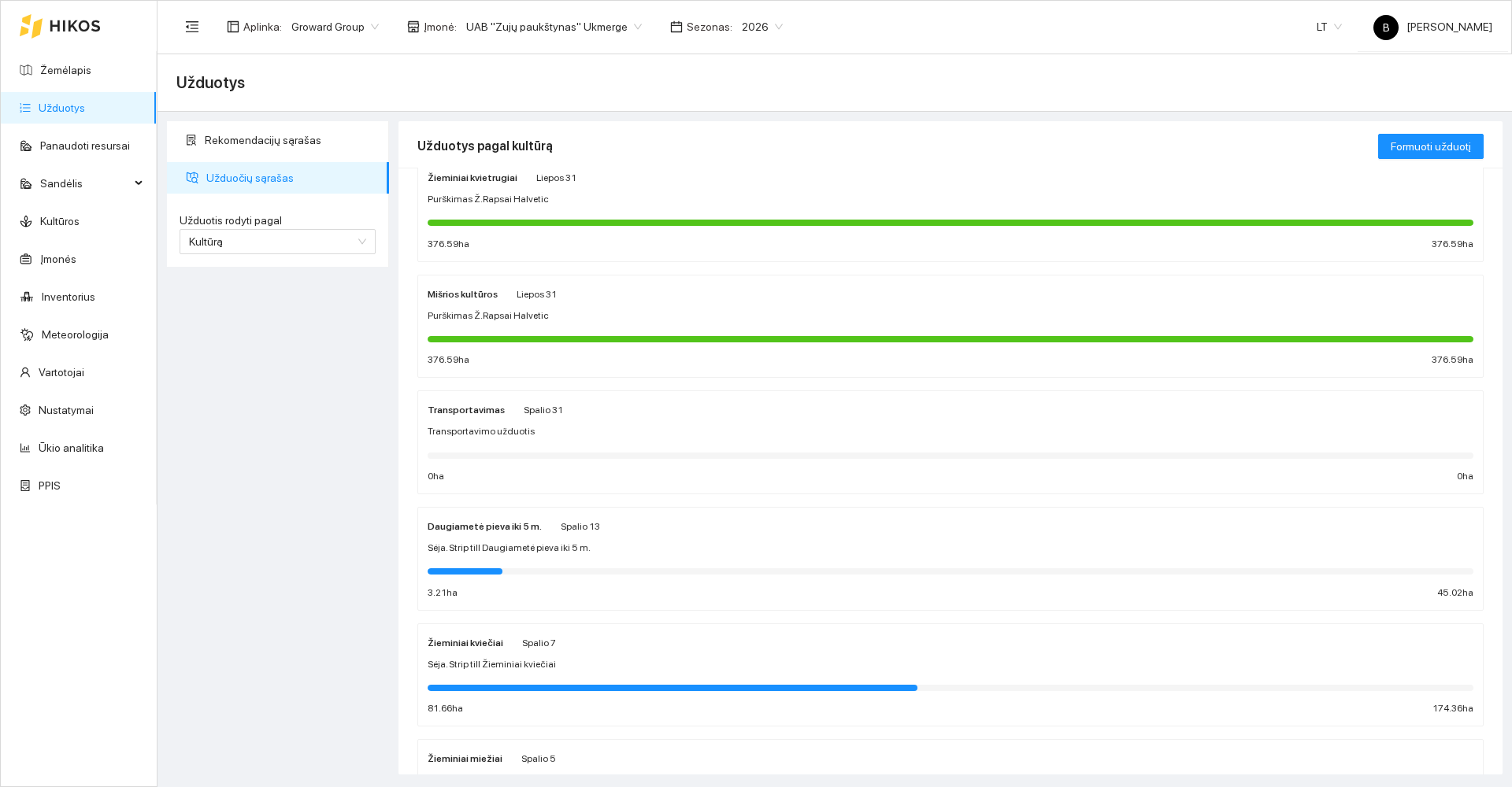
click at [741, 677] on div "Žieminiai kviečiai Spalio 7 Sėja. Strip till Žieminiai kviečiai 81.66 ha 174.36…" at bounding box center [951, 675] width 1046 height 83
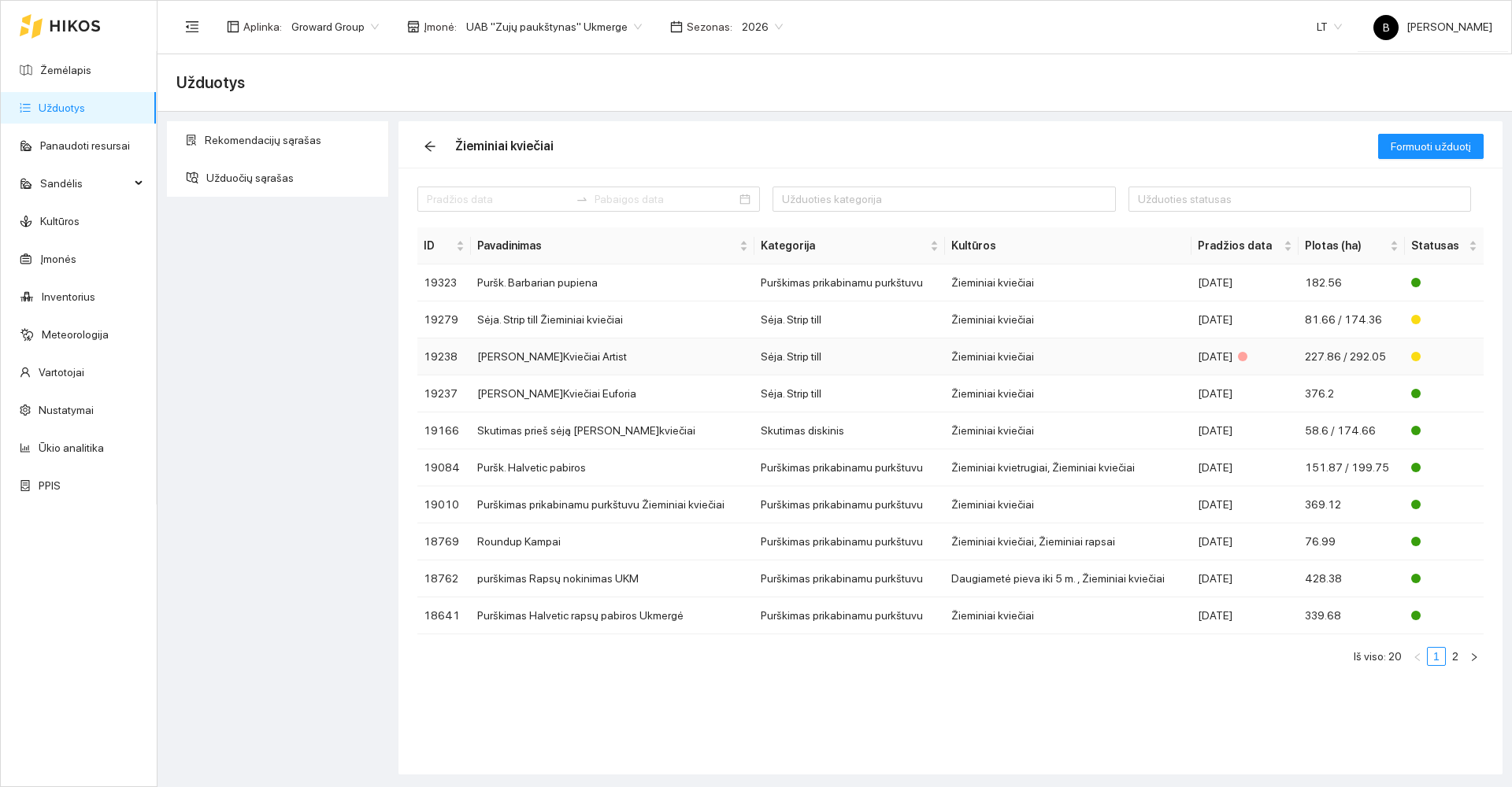
click at [580, 361] on td "[PERSON_NAME]Kviečiai Artist" at bounding box center [612, 356] width 283 height 37
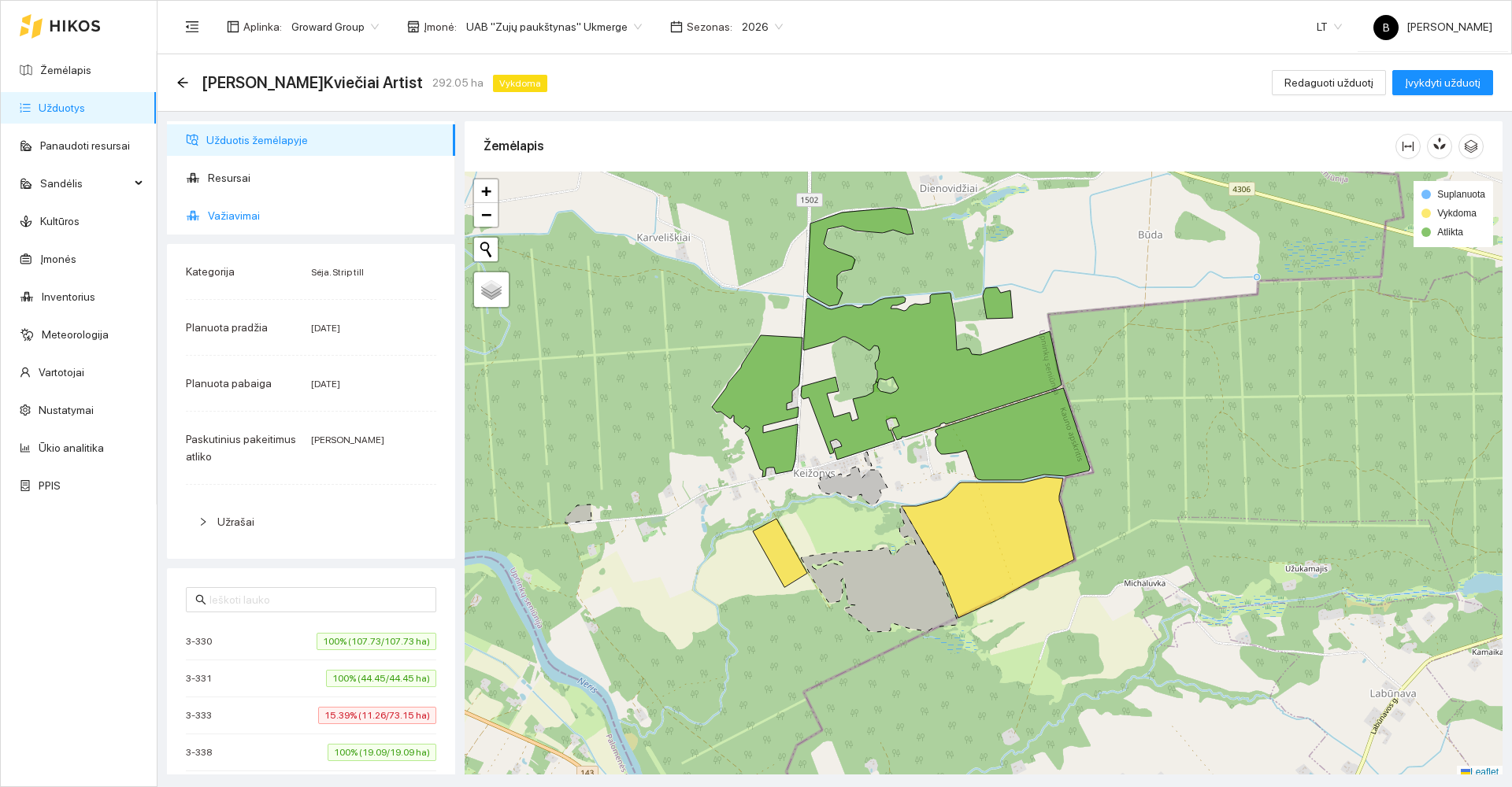
click at [230, 212] on span "Važiavimai" at bounding box center [325, 215] width 234 height 32
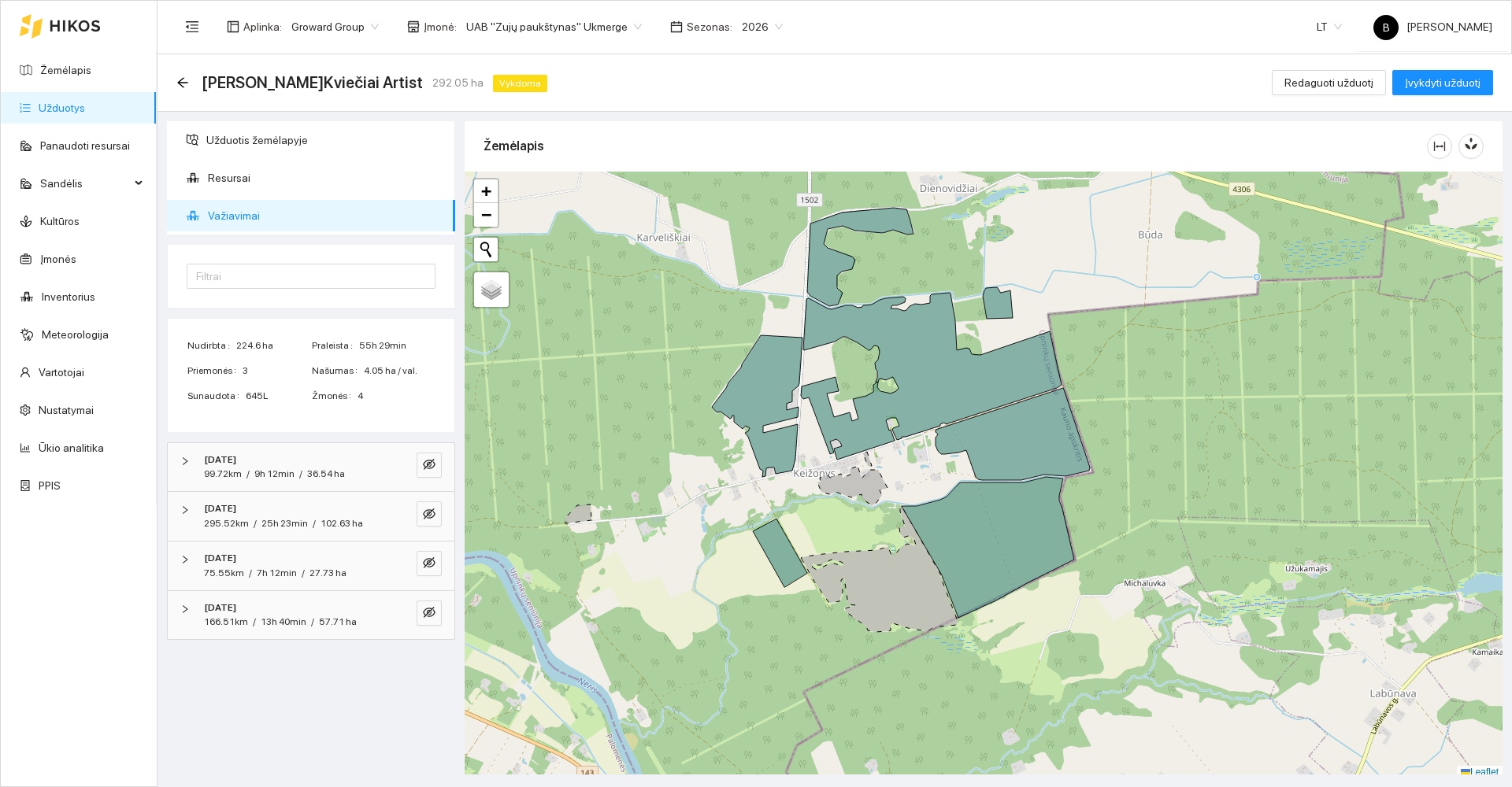
click at [218, 207] on span "Važiavimai" at bounding box center [325, 215] width 234 height 32
click at [430, 608] on icon "eye-invisible" at bounding box center [428, 613] width 12 height 11
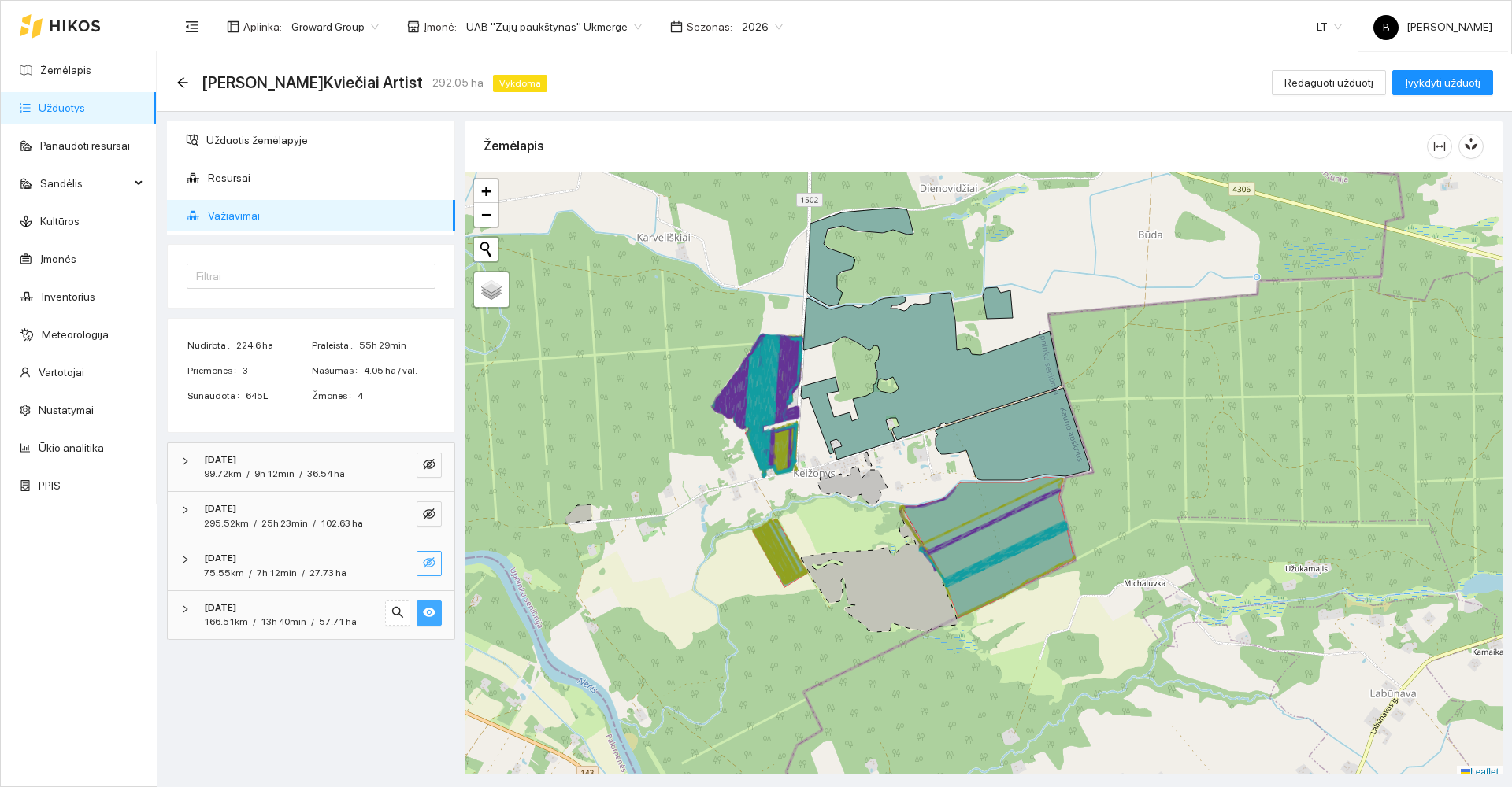
click at [431, 558] on icon "eye-invisible" at bounding box center [428, 562] width 12 height 12
click at [425, 508] on icon "eye-invisible" at bounding box center [428, 513] width 12 height 12
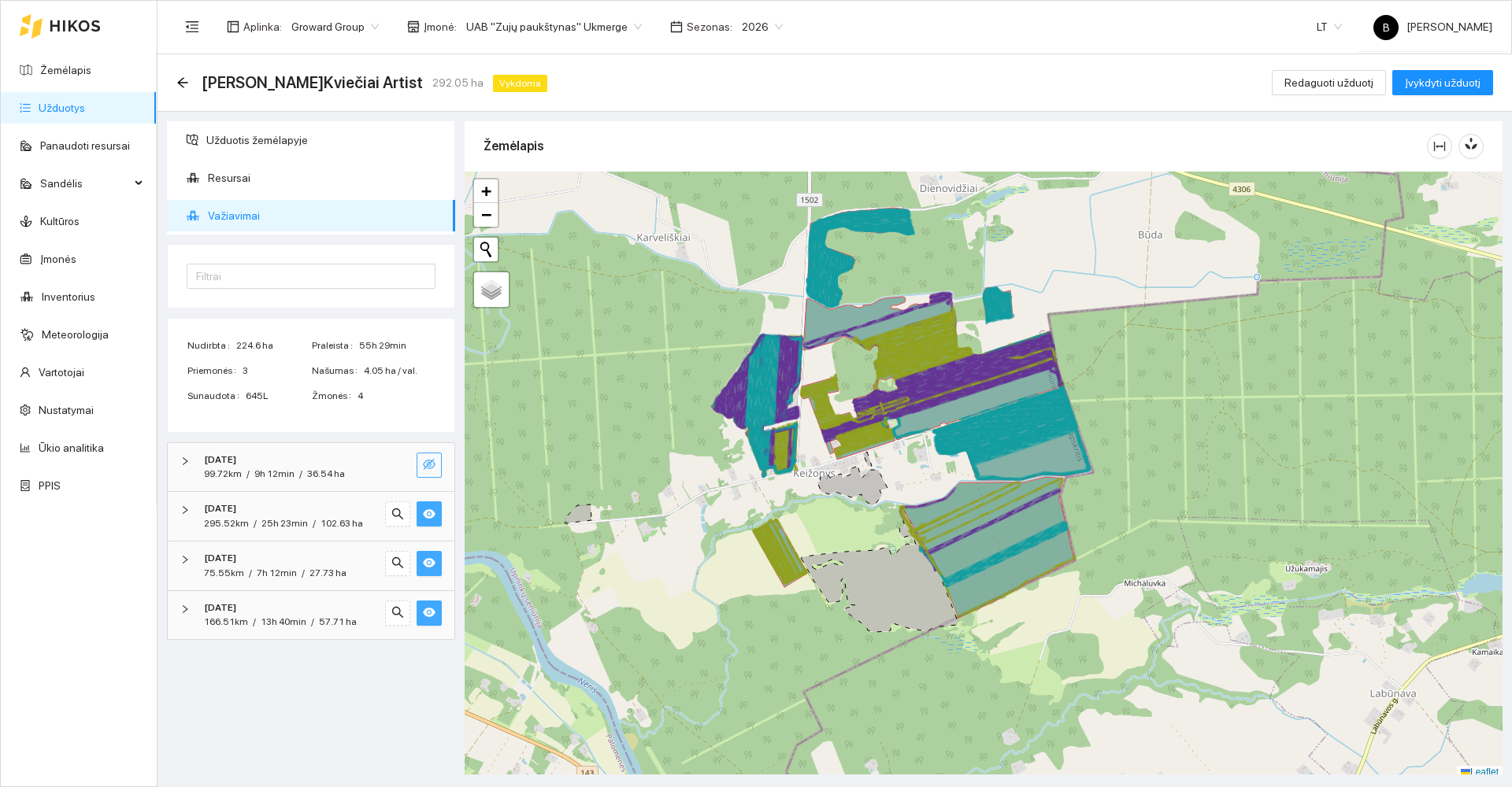
click at [436, 466] on button "button" at bounding box center [428, 465] width 25 height 25
click at [184, 82] on icon "arrow-left" at bounding box center [182, 82] width 10 height 10
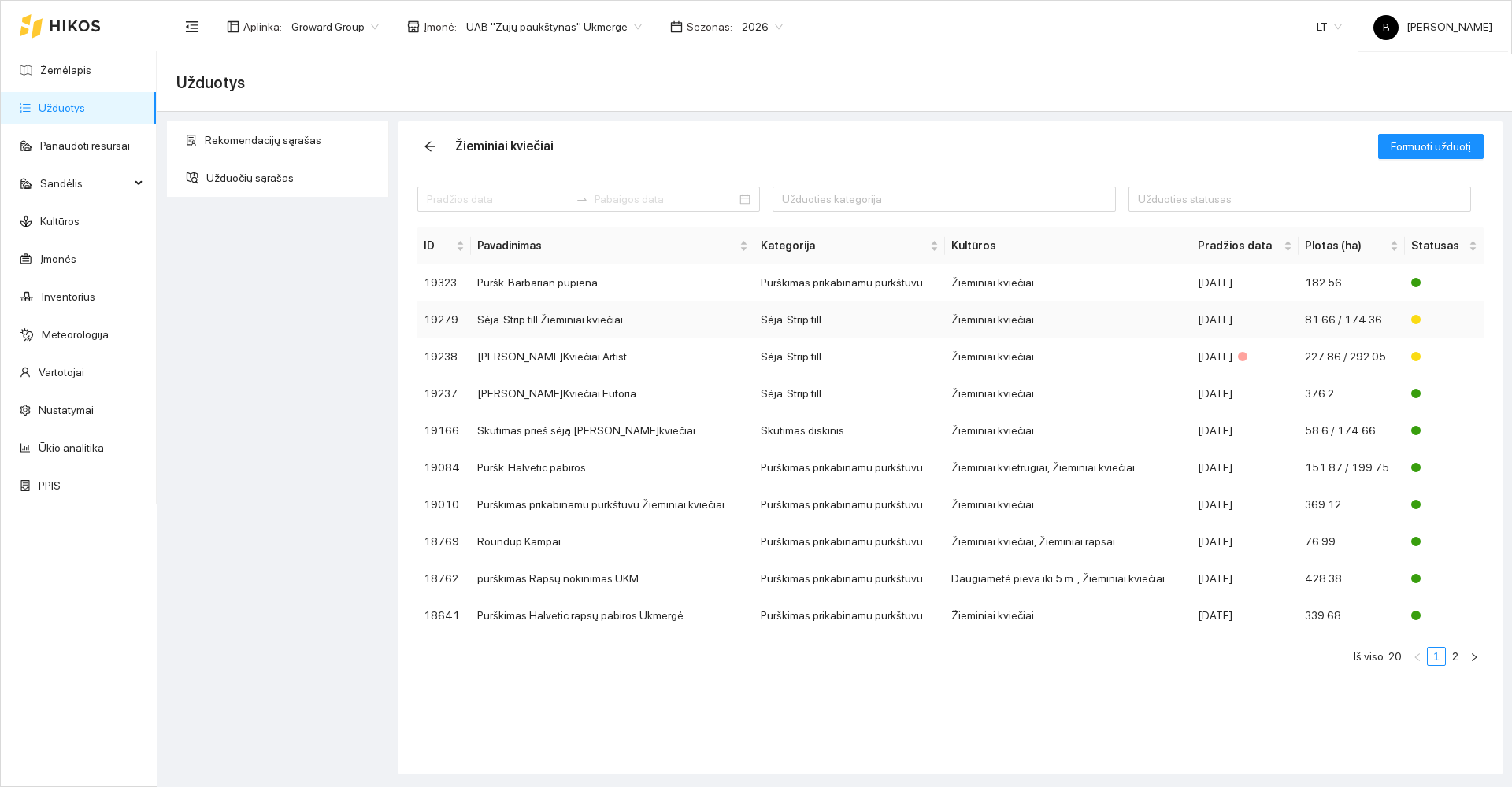
click at [560, 316] on td "Sėja. Strip till Žieminiai kviečiai" at bounding box center [612, 319] width 283 height 37
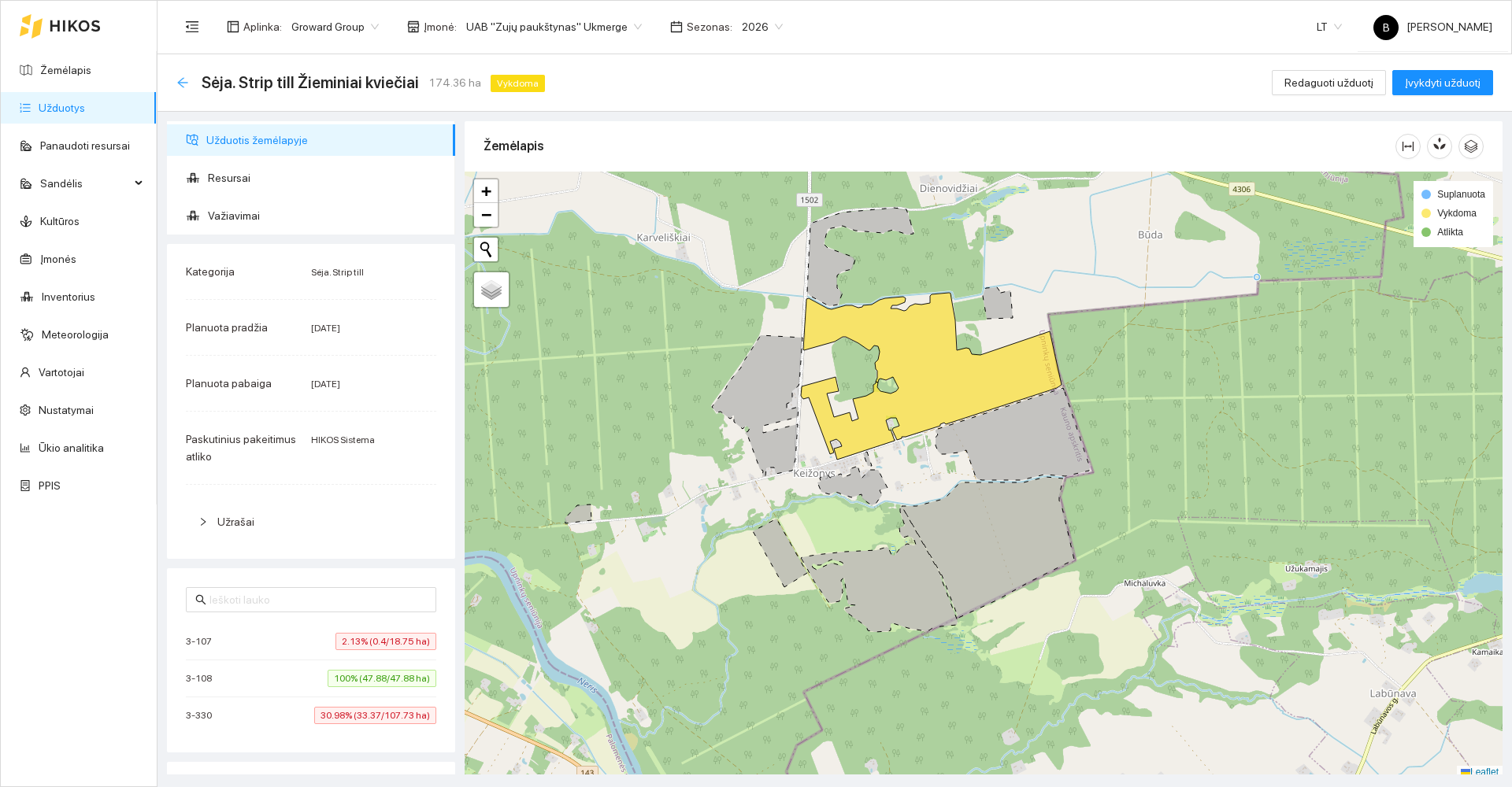
click at [181, 87] on icon "arrow-left" at bounding box center [182, 82] width 12 height 12
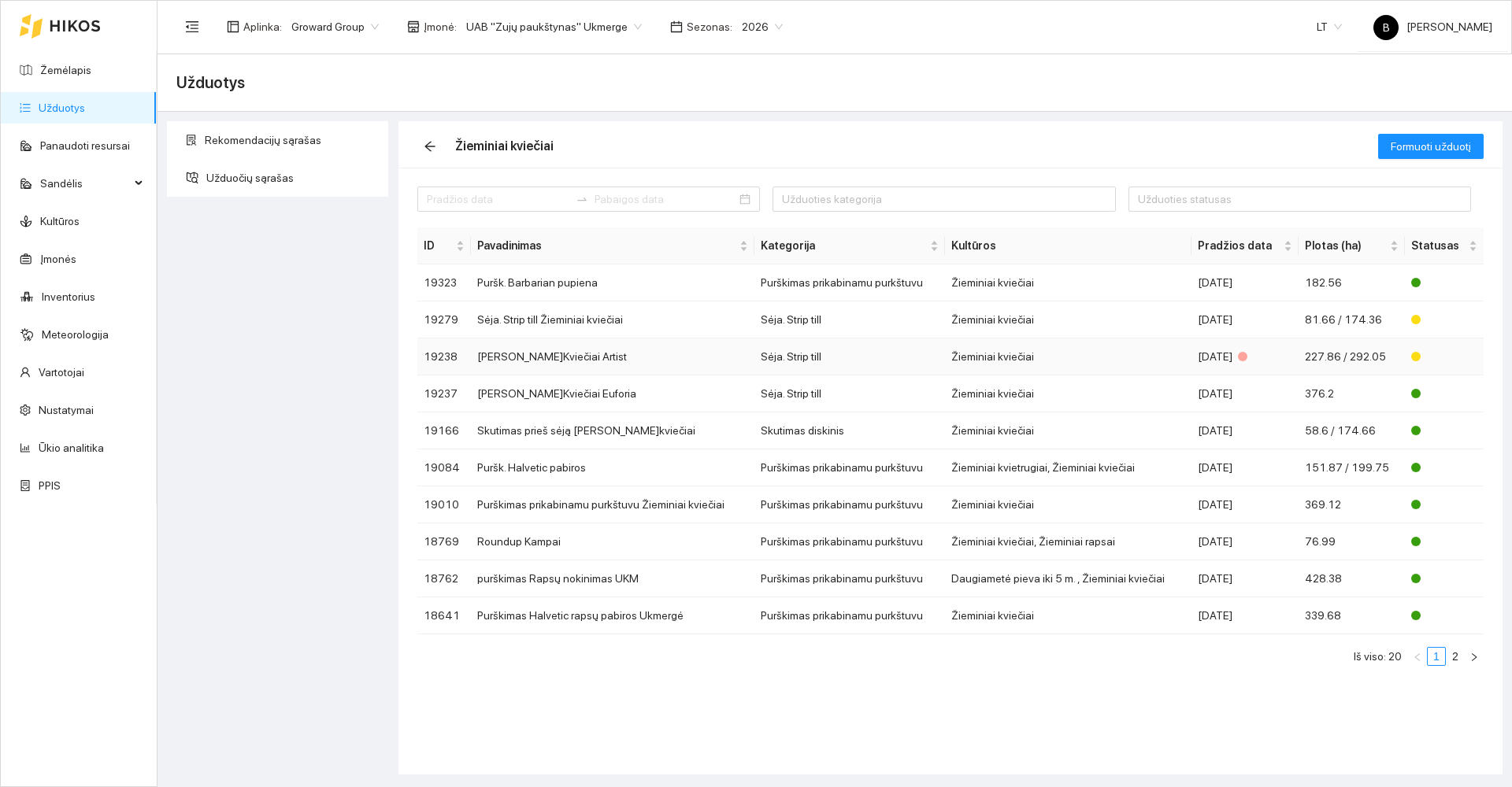
click at [591, 358] on td "[PERSON_NAME]Kviečiai Artist" at bounding box center [612, 356] width 283 height 37
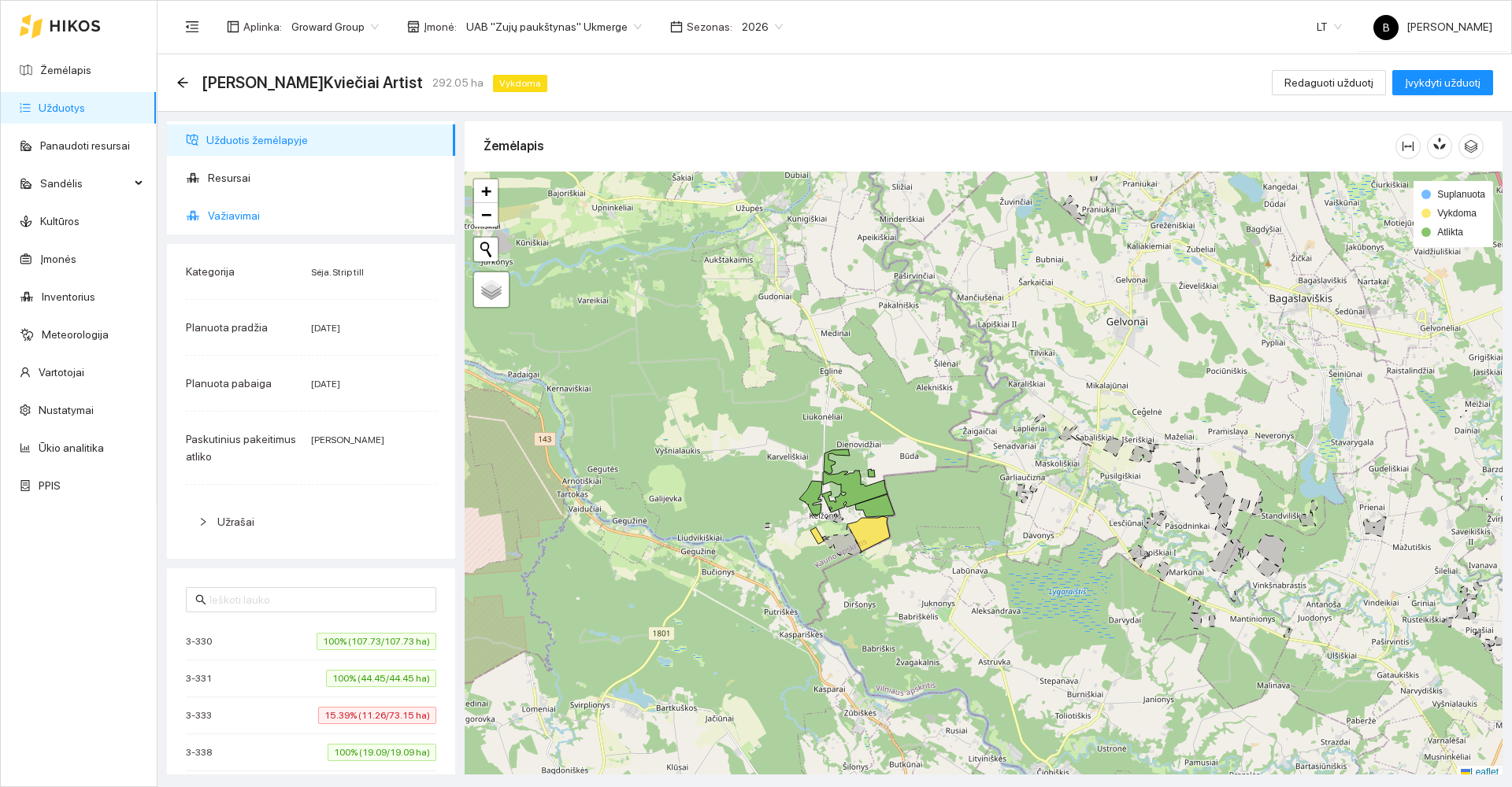
click at [237, 211] on span "Važiavimai" at bounding box center [325, 215] width 234 height 32
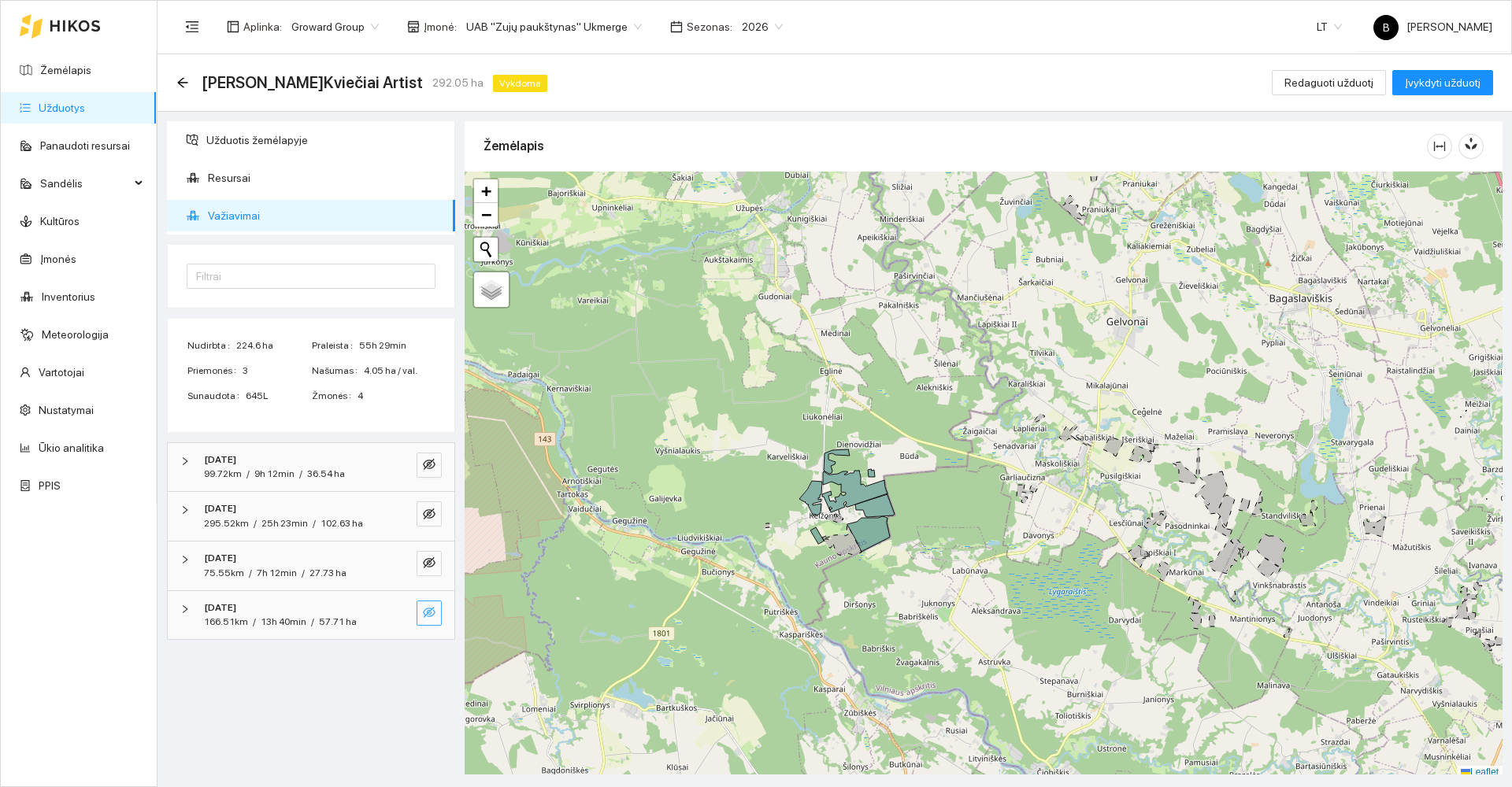
click at [436, 621] on button "button" at bounding box center [428, 613] width 25 height 25
click at [432, 556] on button "button" at bounding box center [428, 563] width 25 height 25
click at [427, 505] on button "button" at bounding box center [428, 513] width 25 height 25
click at [427, 464] on icon "eye-invisible" at bounding box center [428, 465] width 12 height 11
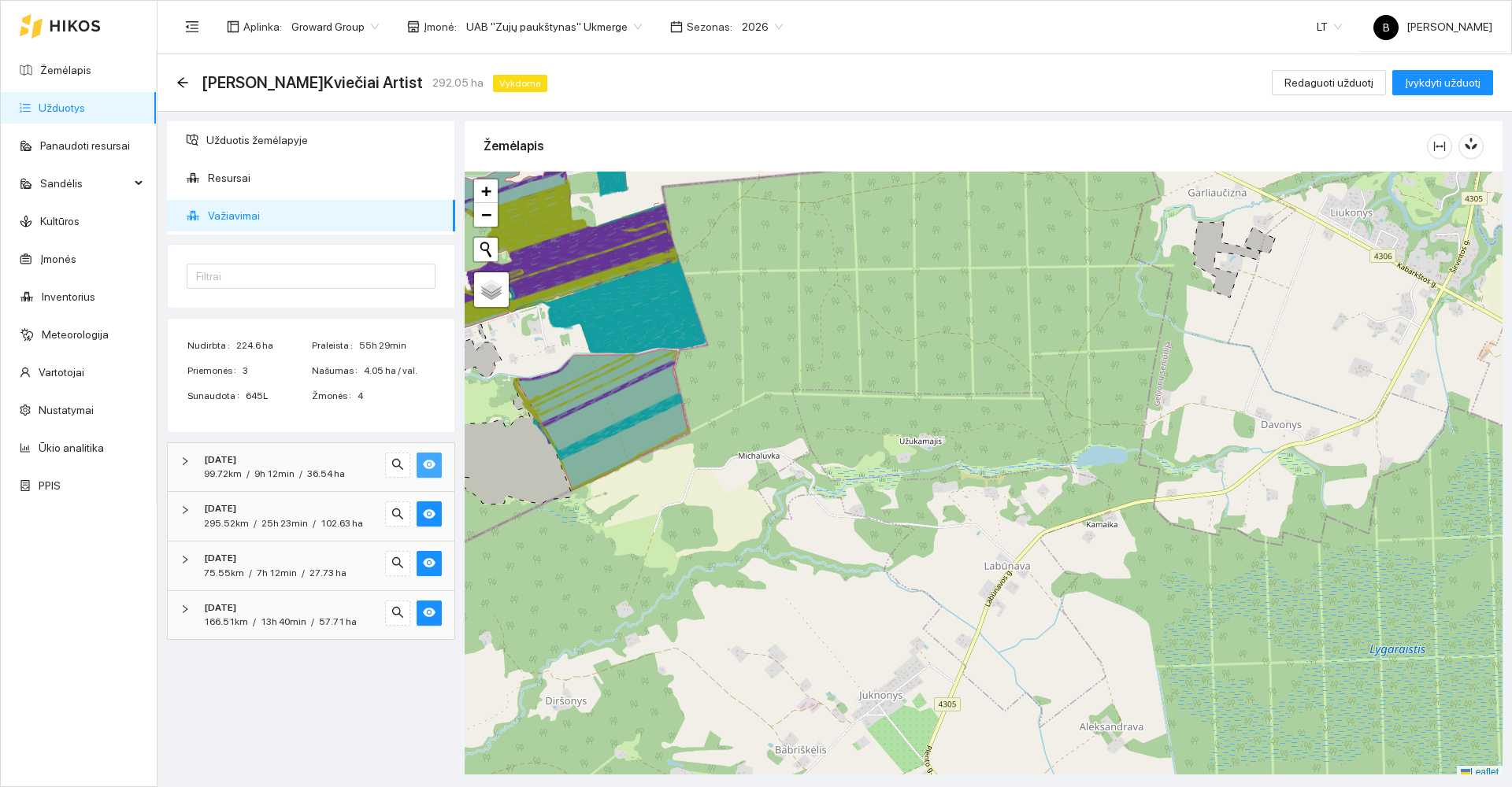
scroll to position [5, 0]
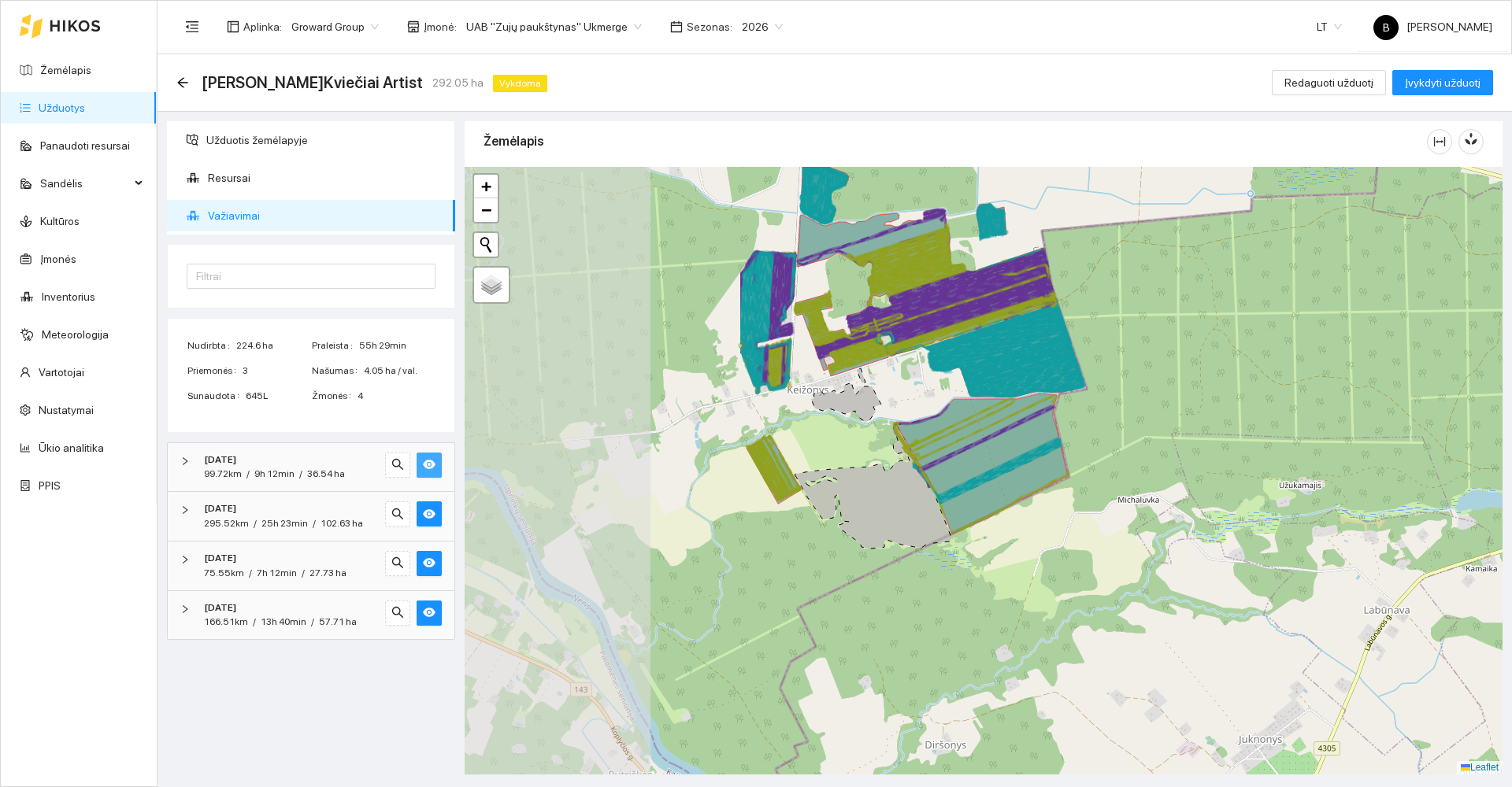
drag, startPoint x: 769, startPoint y: 465, endPoint x: 1148, endPoint y: 513, distance: 382.0
click at [1148, 513] on div at bounding box center [983, 470] width 1038 height 608
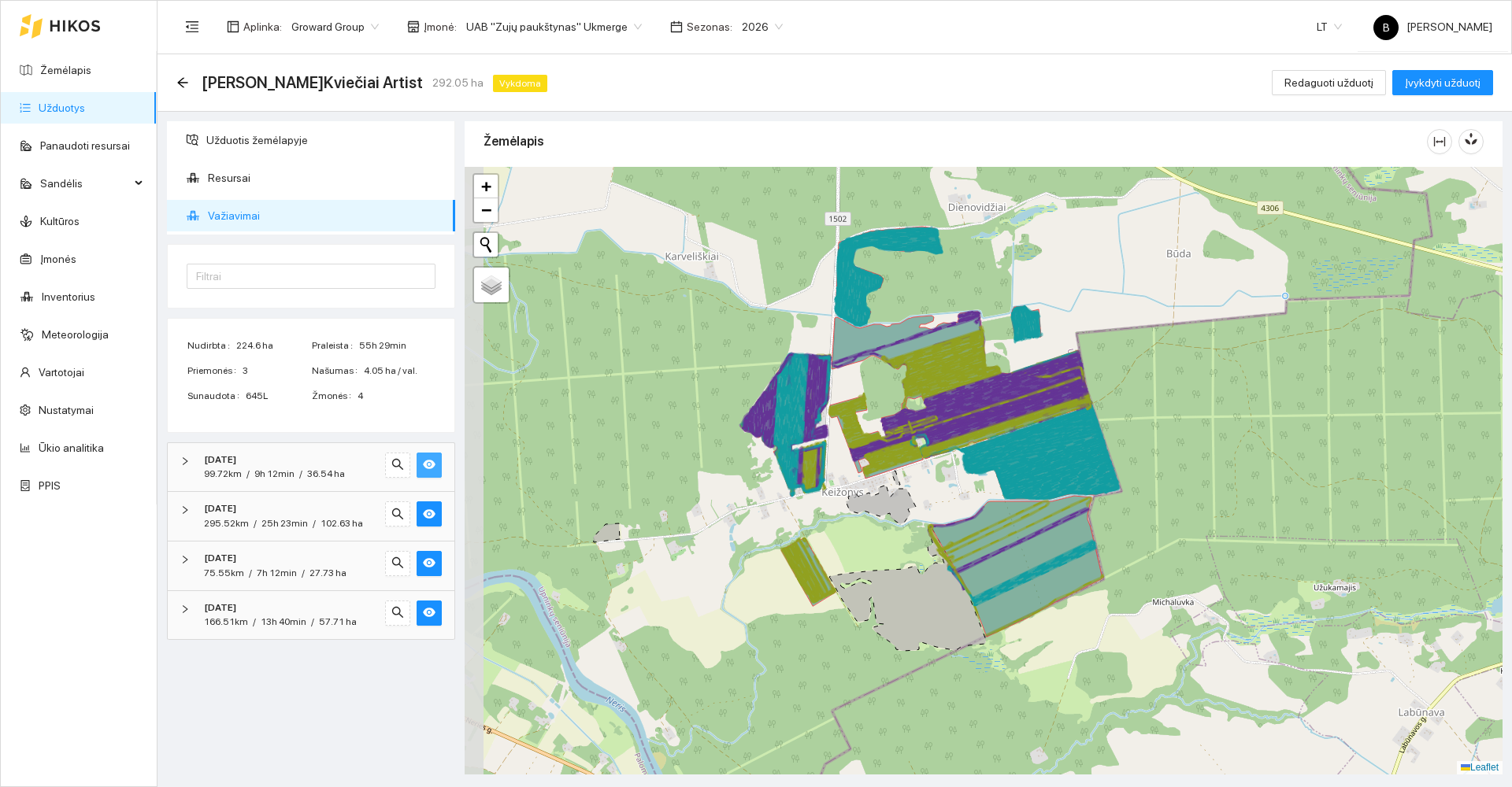
drag, startPoint x: 1200, startPoint y: 313, endPoint x: 1234, endPoint y: 417, distance: 109.4
click at [1234, 417] on div at bounding box center [983, 470] width 1038 height 608
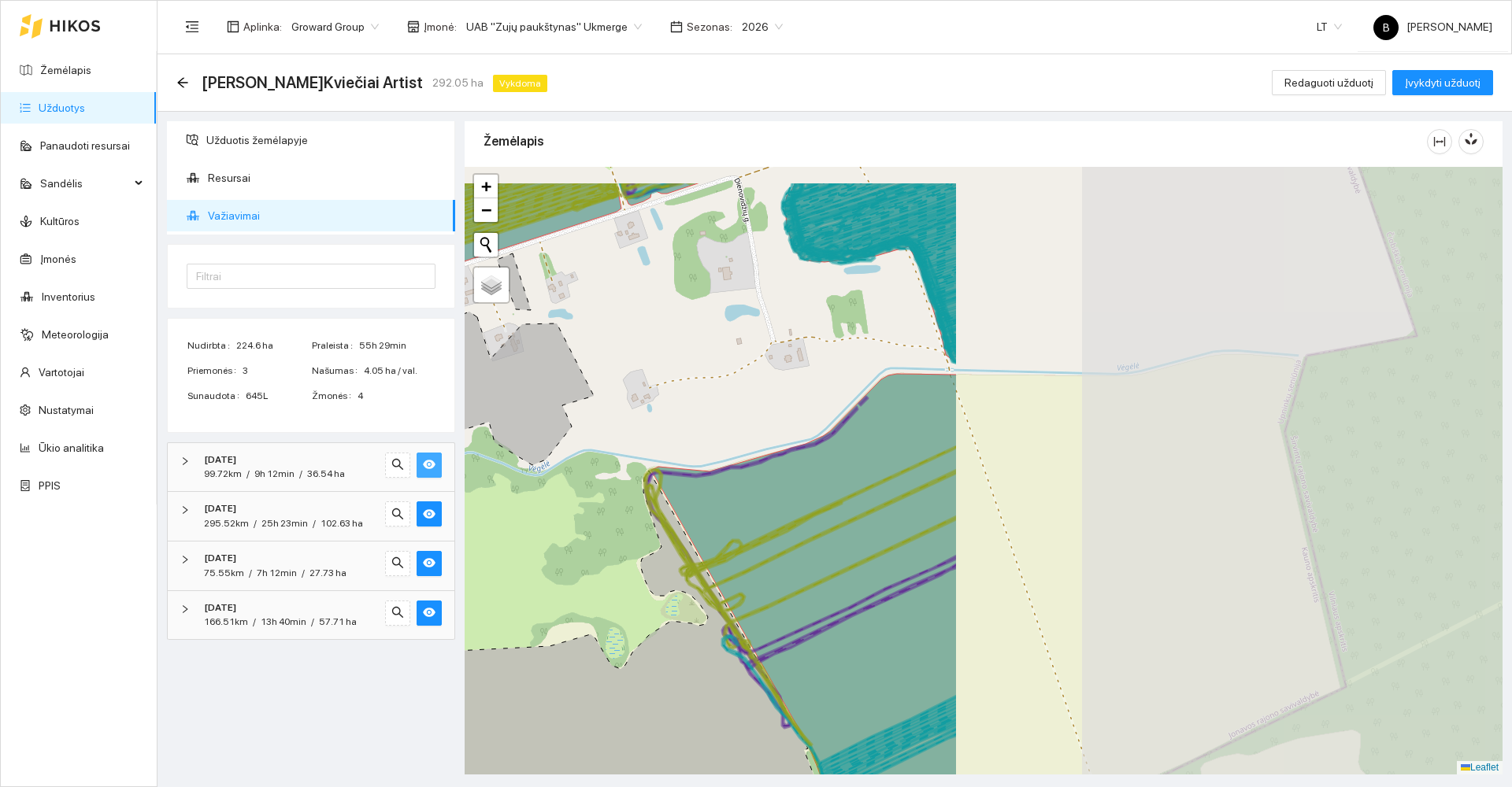
drag, startPoint x: 840, startPoint y: 581, endPoint x: 506, endPoint y: 599, distance: 334.5
click at [505, 600] on div at bounding box center [983, 470] width 1038 height 608
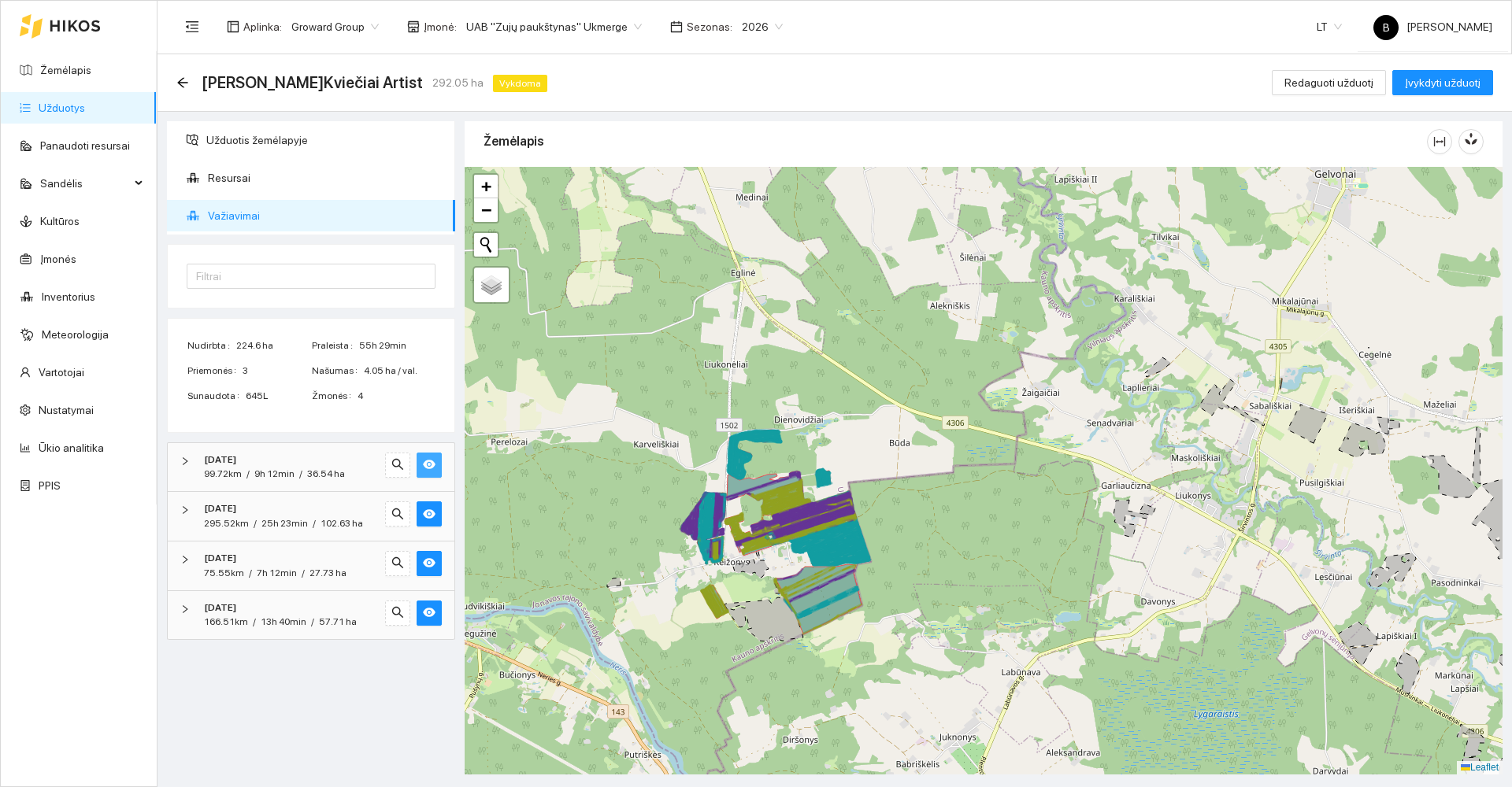
drag, startPoint x: 695, startPoint y: 525, endPoint x: 773, endPoint y: 575, distance: 92.6
click at [773, 575] on div at bounding box center [983, 470] width 1038 height 608
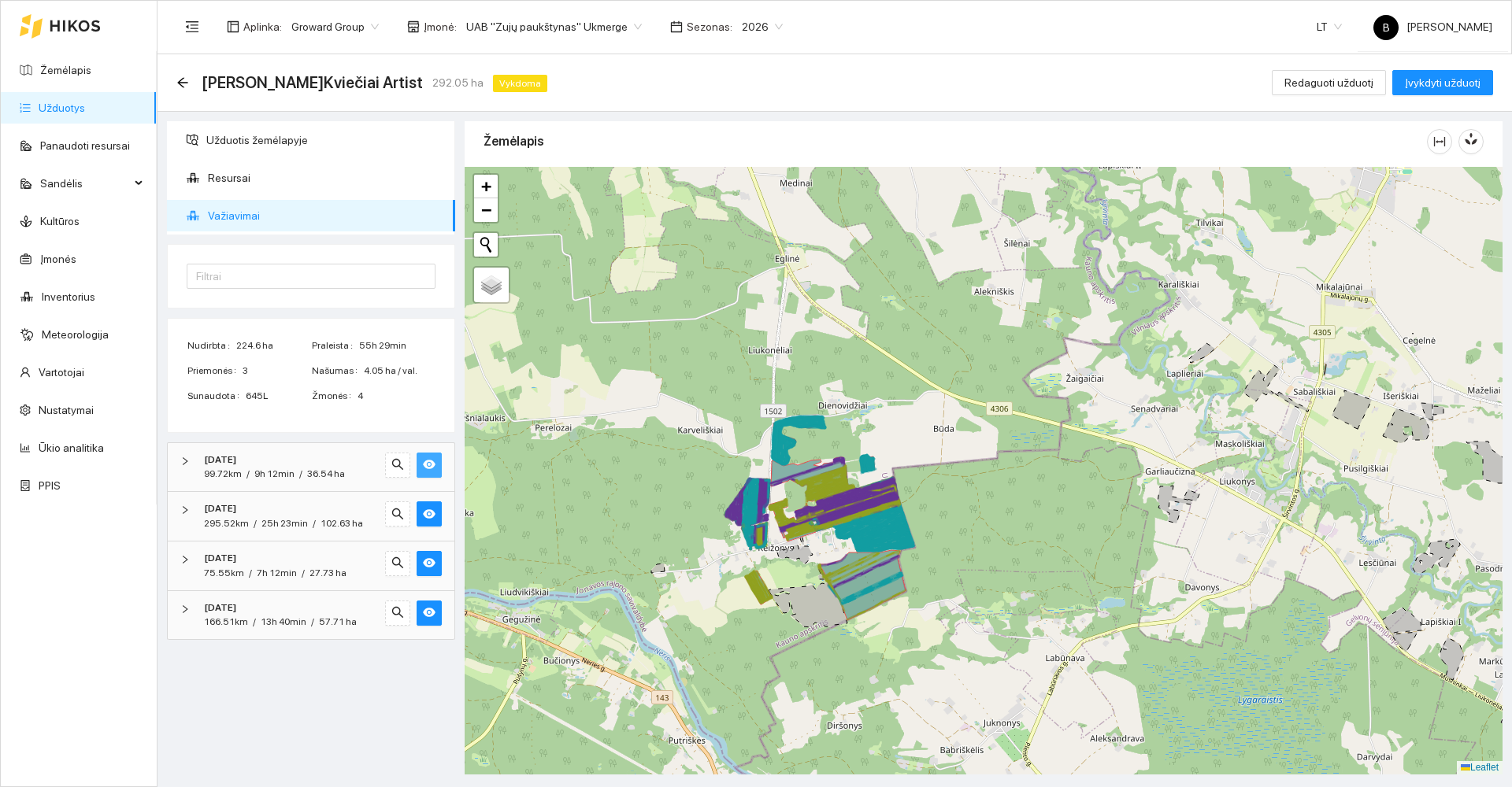
click at [821, 542] on div at bounding box center [983, 470] width 1038 height 608
click at [187, 86] on icon "arrow-left" at bounding box center [182, 82] width 12 height 12
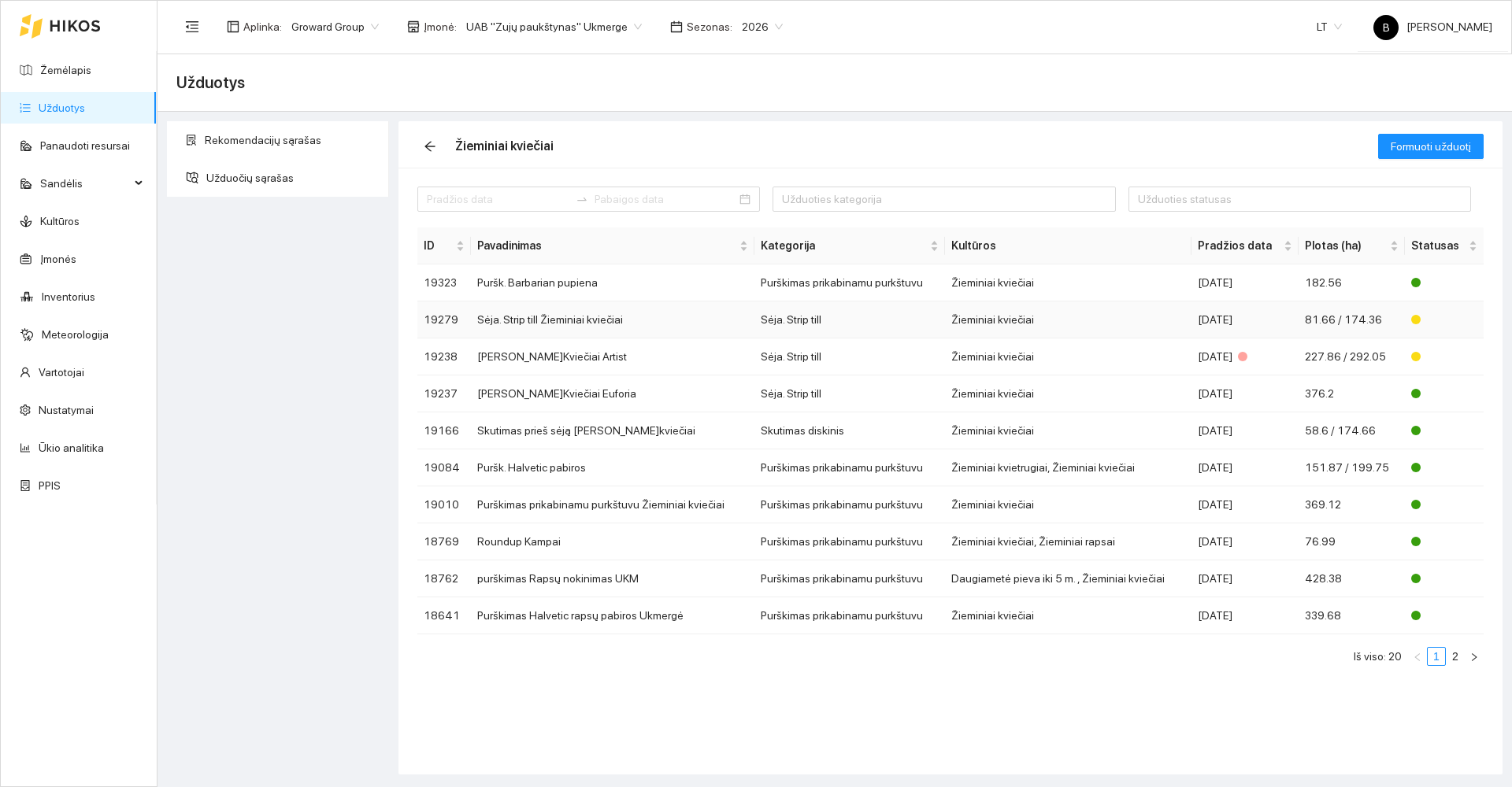
click at [590, 320] on td "Sėja. Strip till Žieminiai kviečiai" at bounding box center [612, 319] width 283 height 37
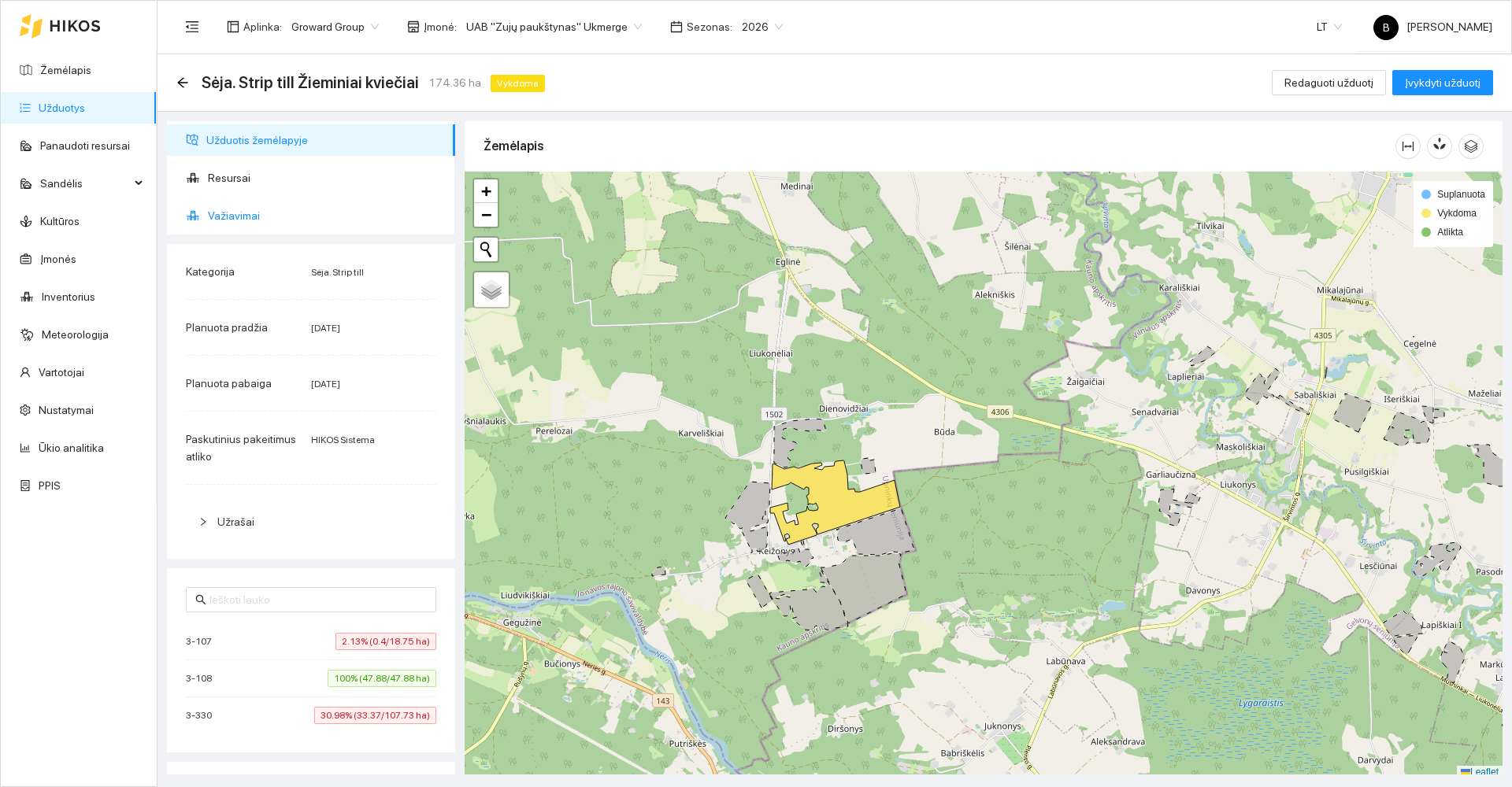
click at [226, 210] on span "Važiavimai" at bounding box center [325, 215] width 234 height 32
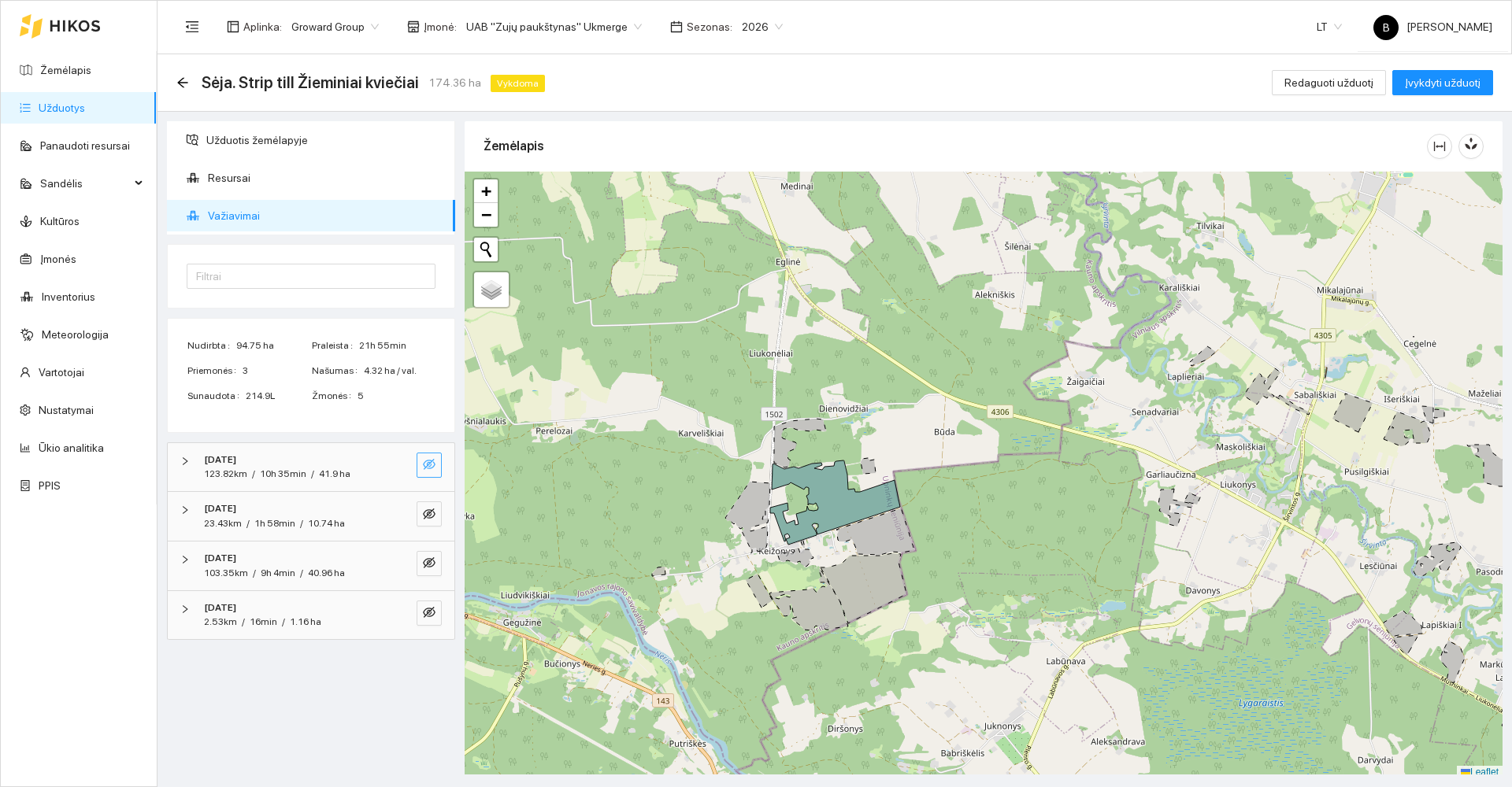
click at [427, 460] on icon "eye-invisible" at bounding box center [428, 464] width 12 height 12
click at [428, 516] on icon "eye-invisible" at bounding box center [428, 513] width 12 height 12
drag, startPoint x: 427, startPoint y: 557, endPoint x: 456, endPoint y: 593, distance: 46.2
click at [427, 557] on icon "eye-invisible" at bounding box center [428, 562] width 12 height 12
click at [434, 608] on icon "eye-invisible" at bounding box center [428, 613] width 12 height 11
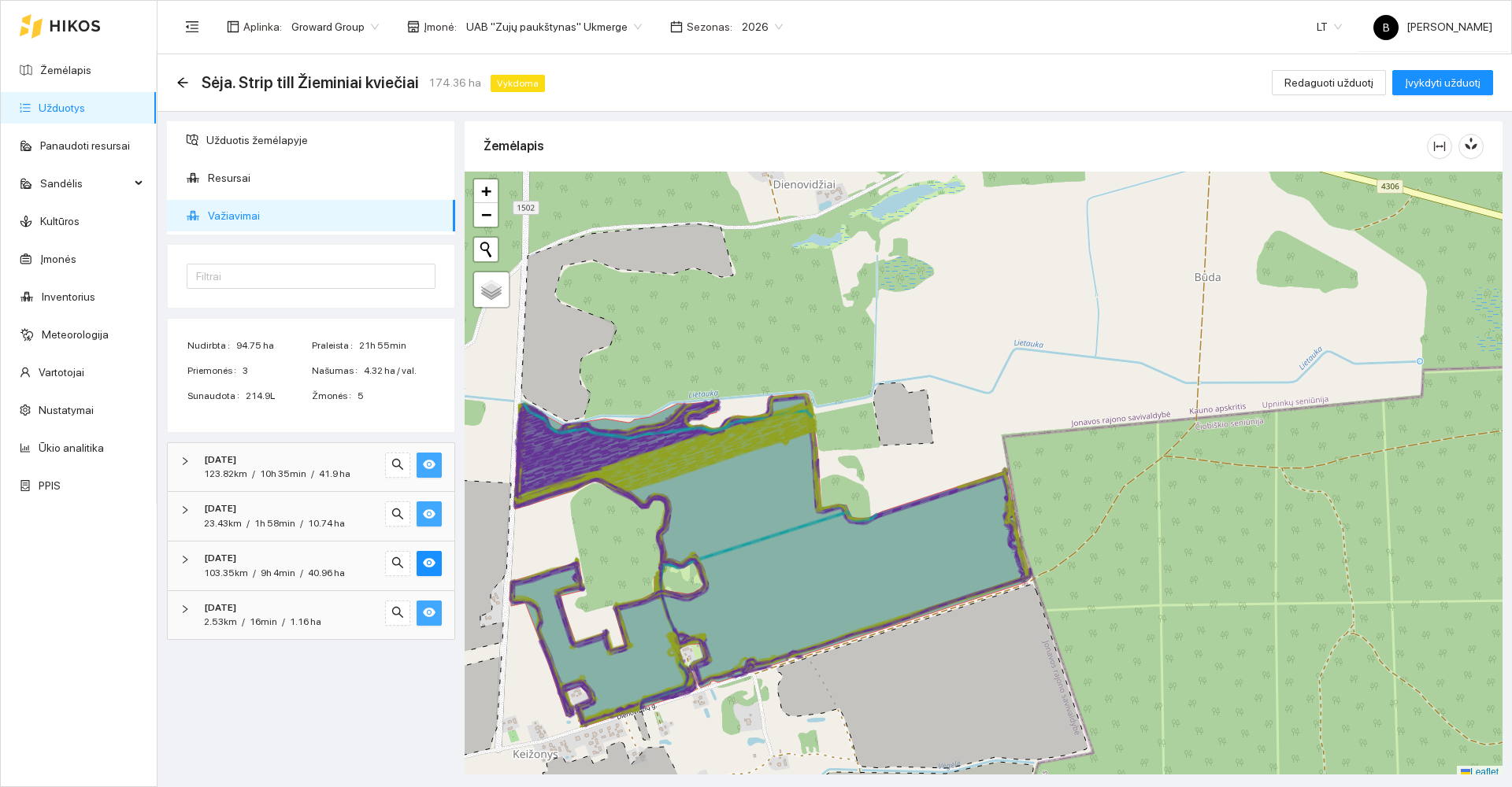
click at [436, 618] on button "button" at bounding box center [428, 613] width 25 height 25
click at [431, 569] on icon "eye" at bounding box center [428, 562] width 12 height 12
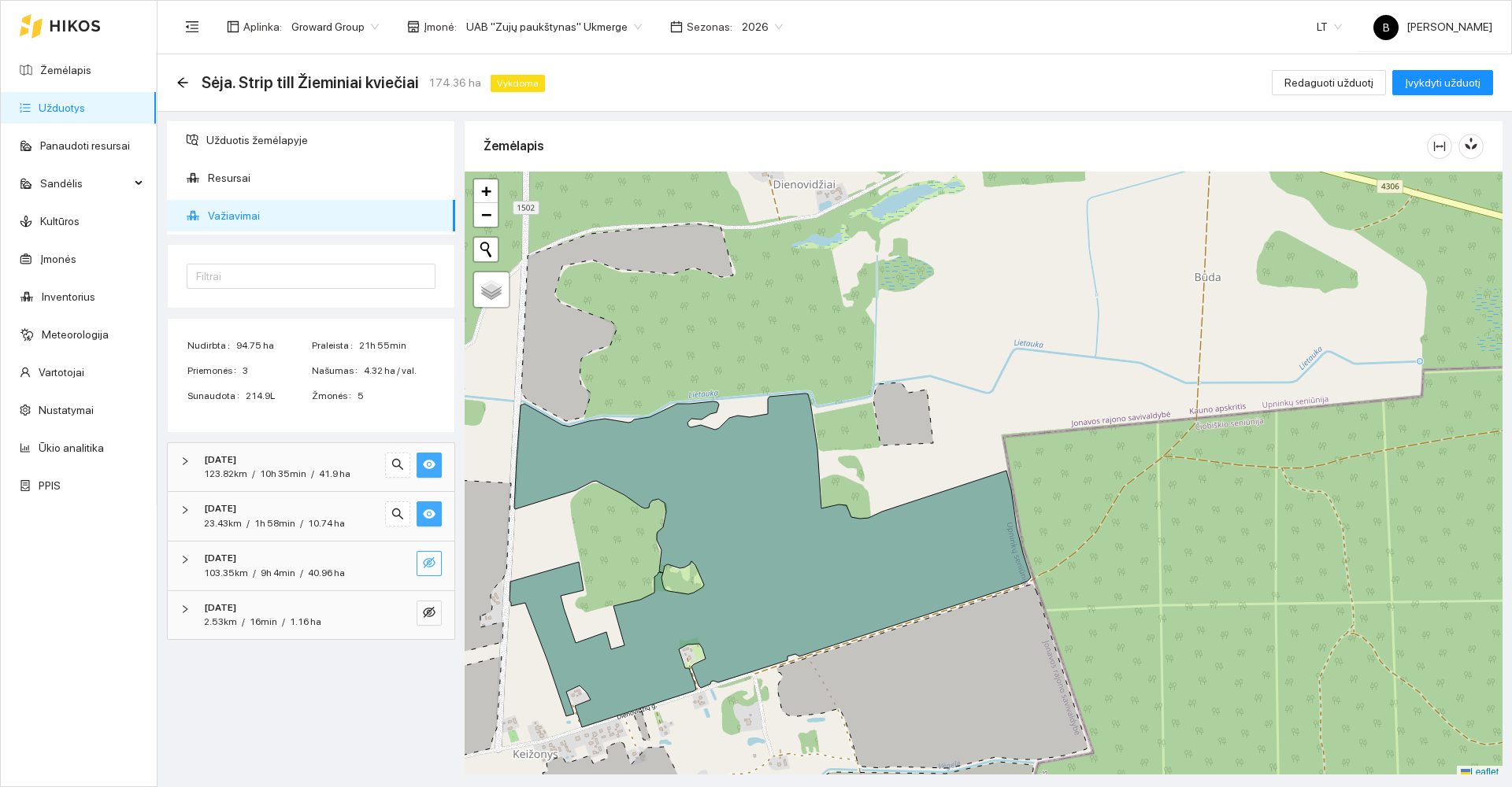
click at [431, 568] on icon "eye-invisible" at bounding box center [428, 562] width 12 height 12
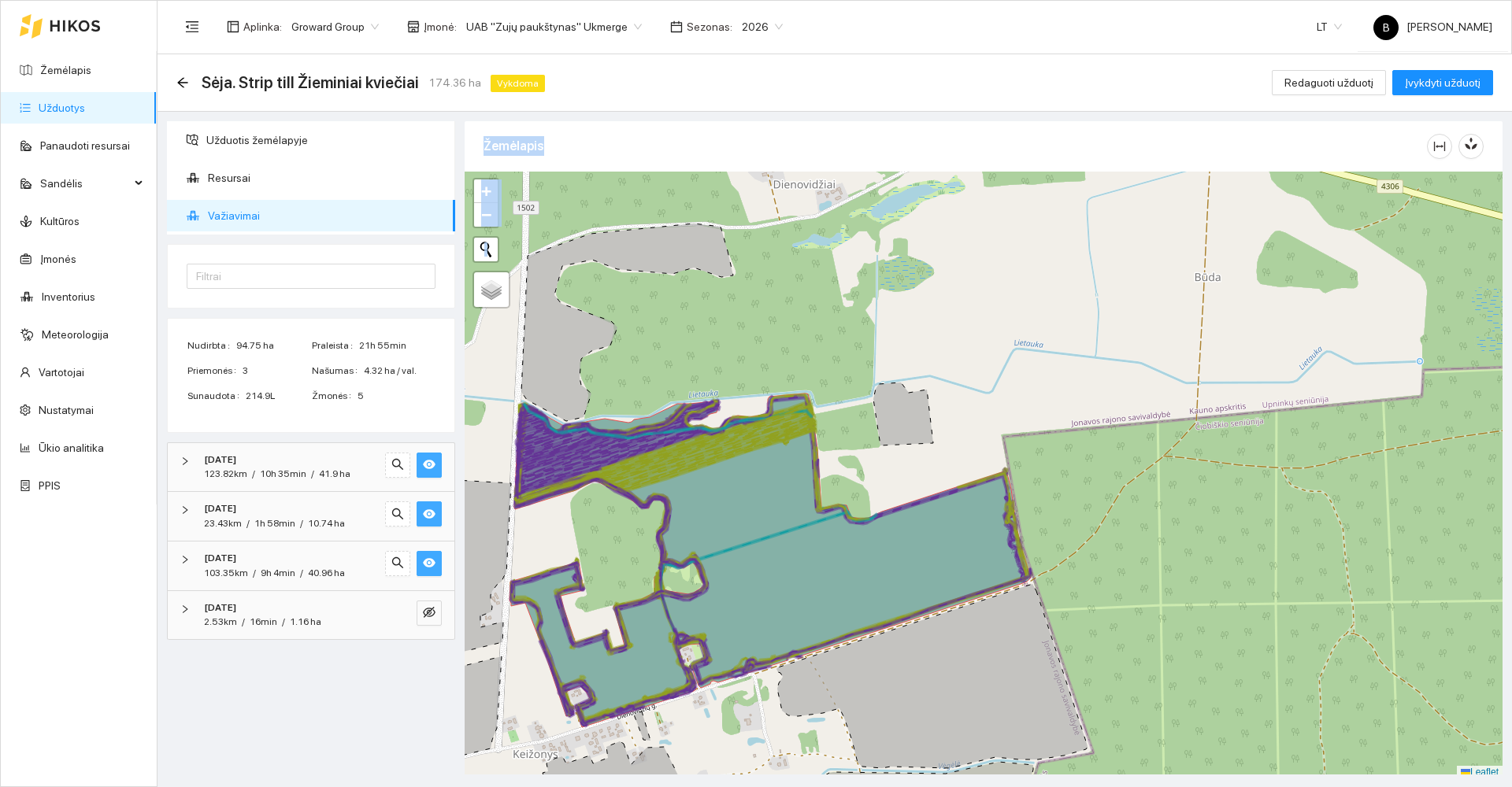
drag, startPoint x: 385, startPoint y: 687, endPoint x: 482, endPoint y: 625, distance: 115.1
click at [482, 625] on div "Užduotis žemėlapyje Resursai Važiavimai Filtrai Nudirbta 94.75 ha Praleista 21h…" at bounding box center [830, 442] width 1355 height 662
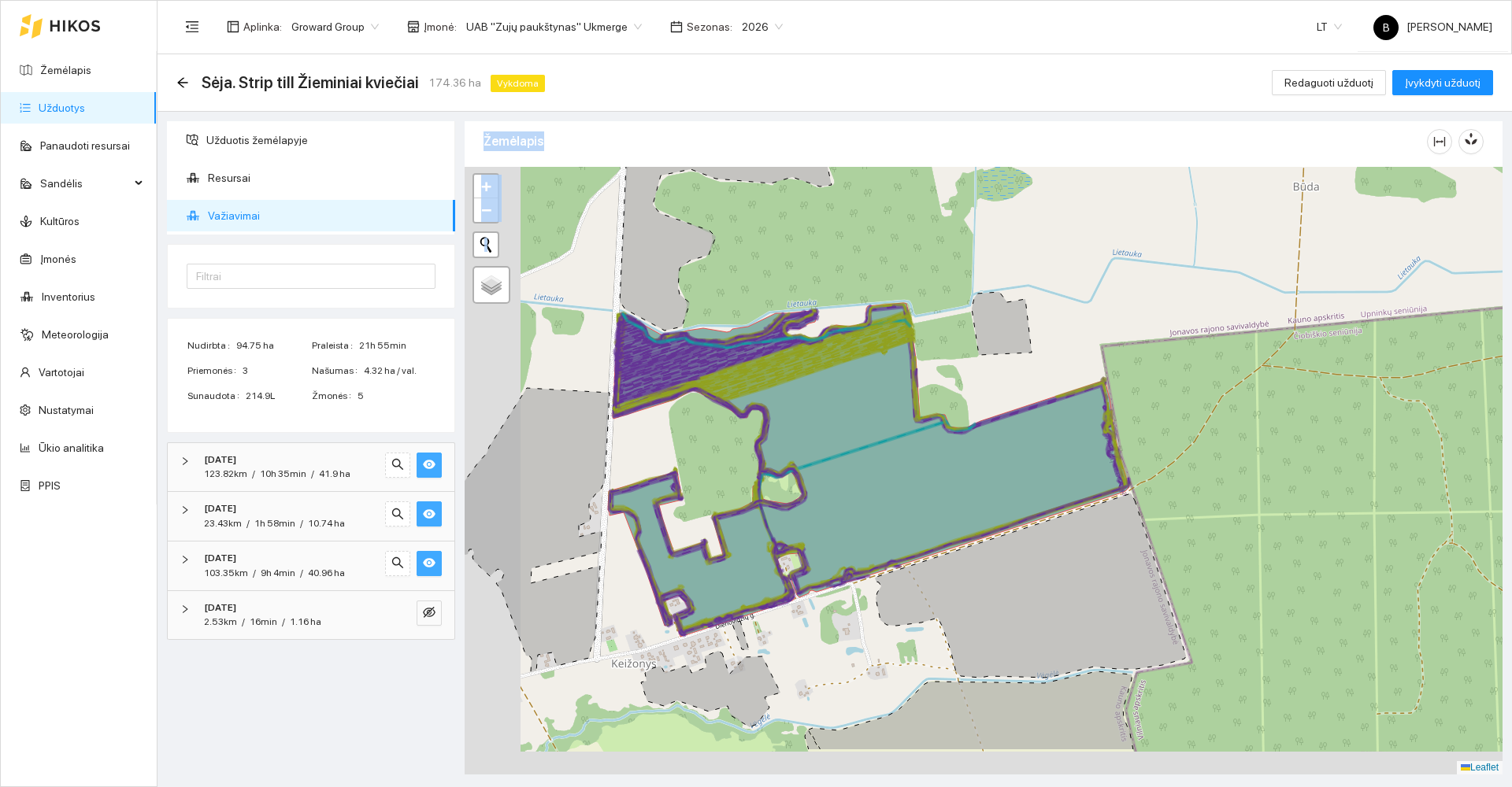
drag, startPoint x: 1024, startPoint y: 361, endPoint x: 1142, endPoint y: 239, distance: 169.7
click at [1142, 239] on div at bounding box center [983, 470] width 1038 height 608
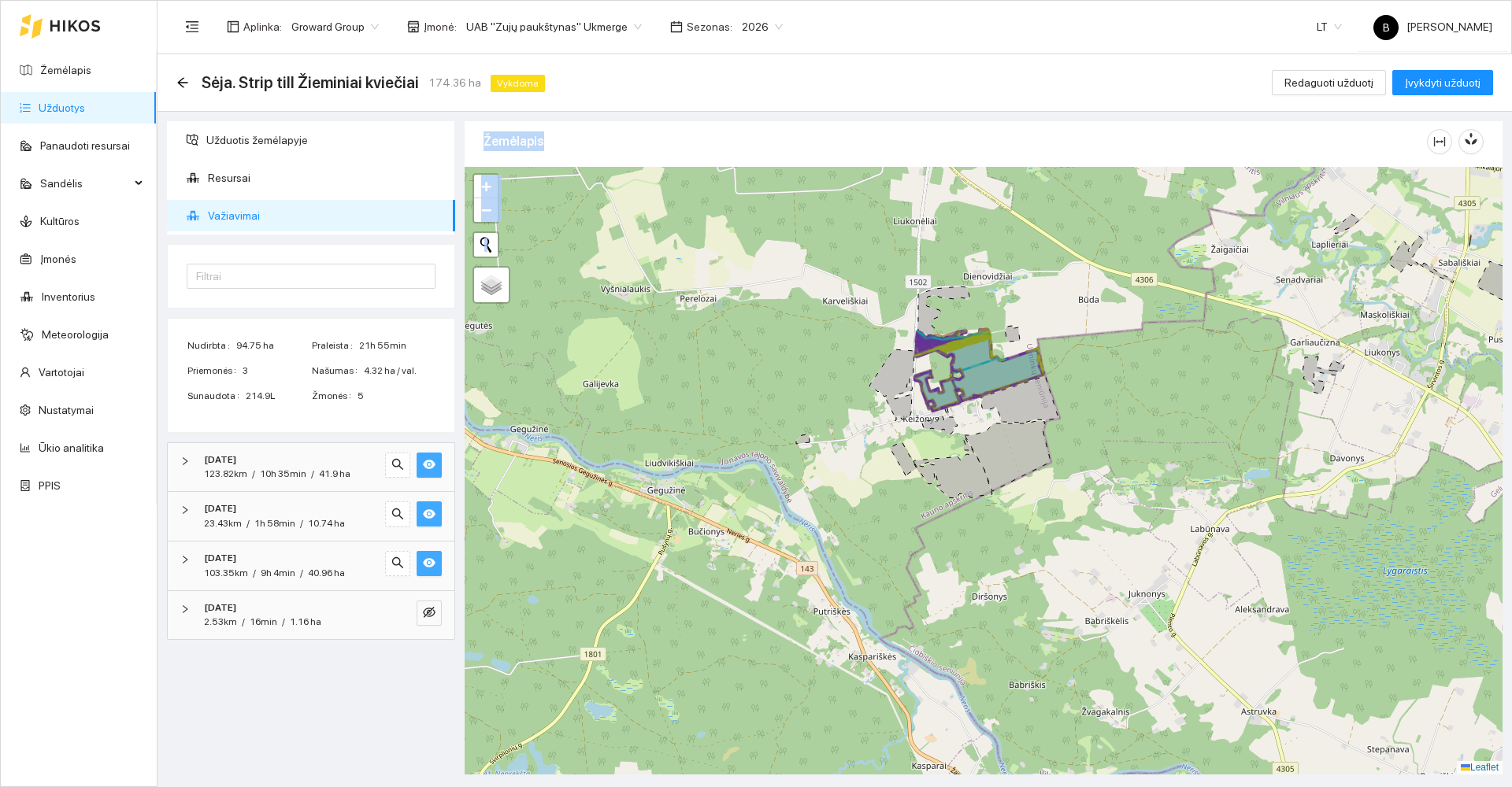
click at [771, 373] on div at bounding box center [983, 470] width 1038 height 608
click at [181, 85] on icon "arrow-left" at bounding box center [182, 82] width 10 height 10
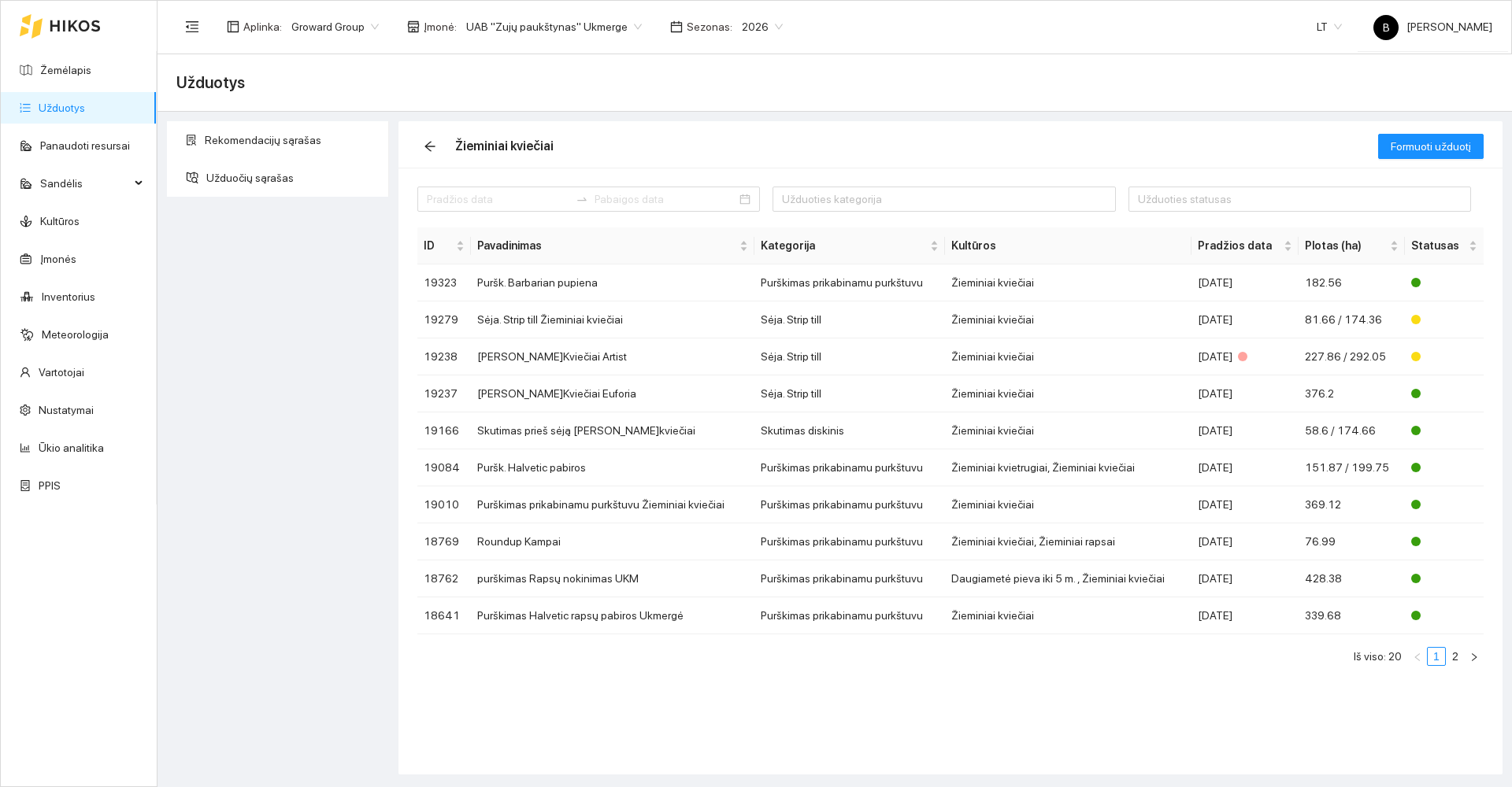
click at [67, 114] on link "Užduotys" at bounding box center [62, 107] width 47 height 12
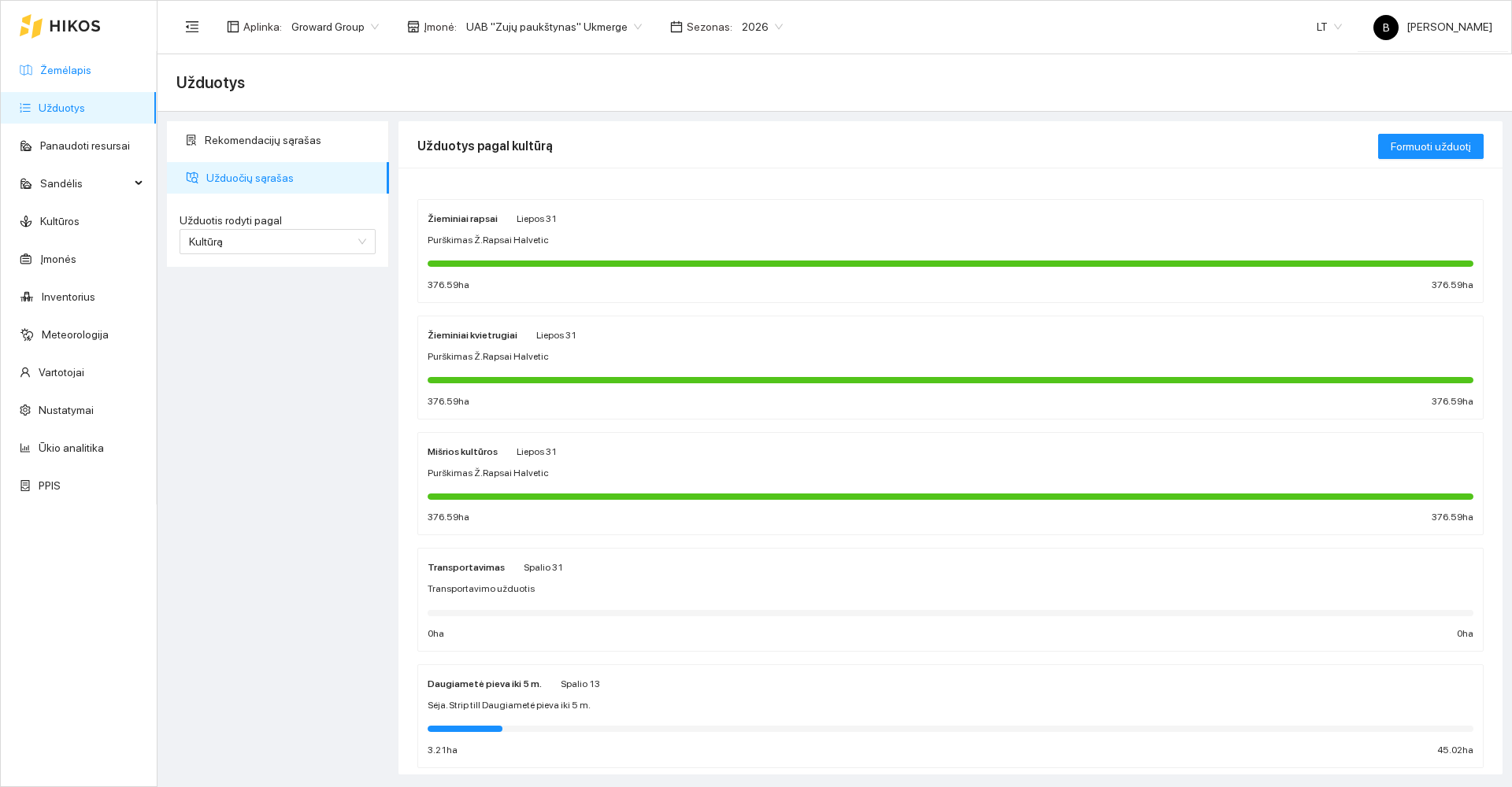
click at [50, 69] on link "Žemėlapis" at bounding box center [66, 69] width 52 height 12
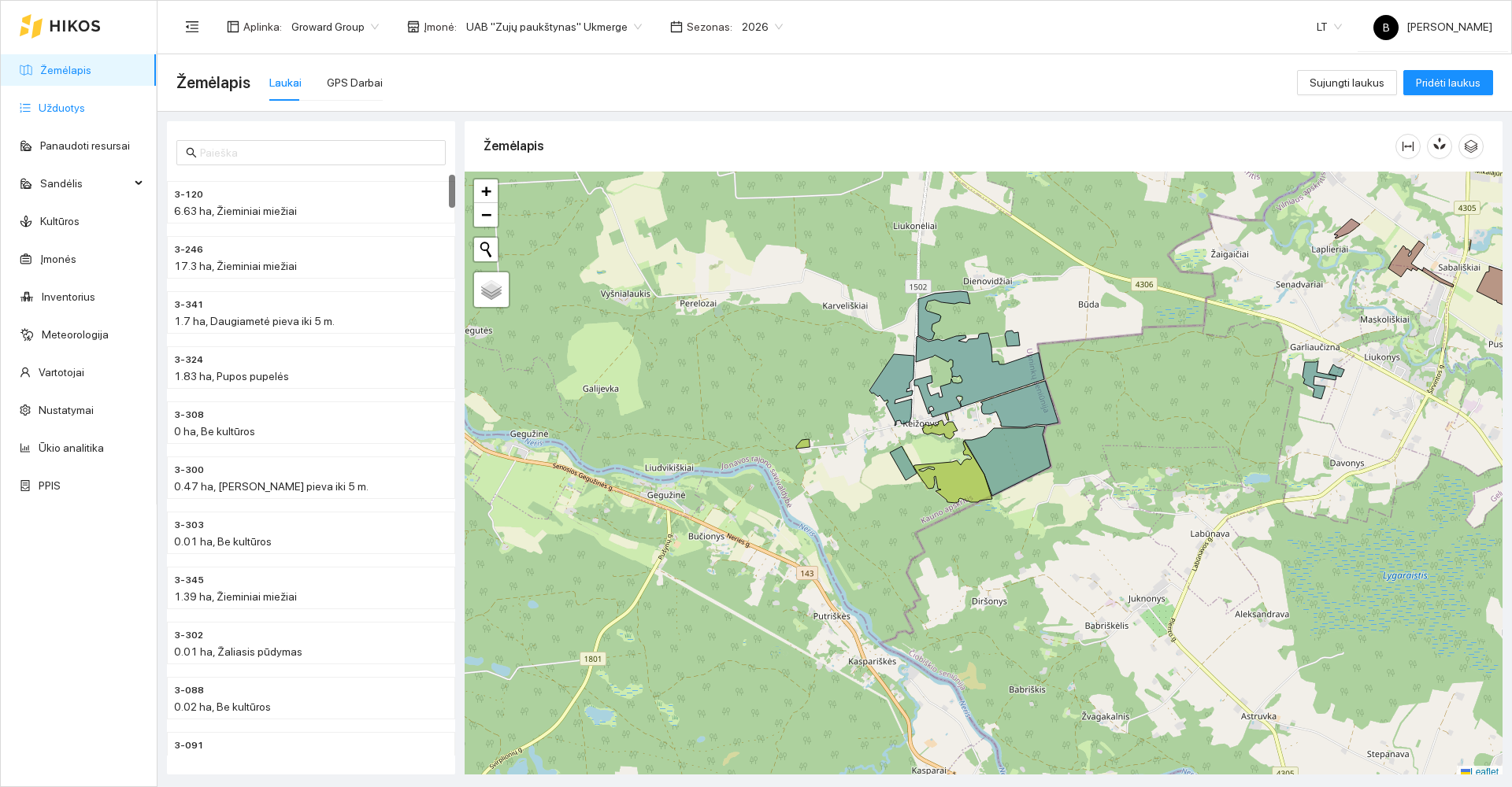
click at [56, 107] on link "Užduotys" at bounding box center [62, 107] width 47 height 12
